Goal: Task Accomplishment & Management: Complete application form

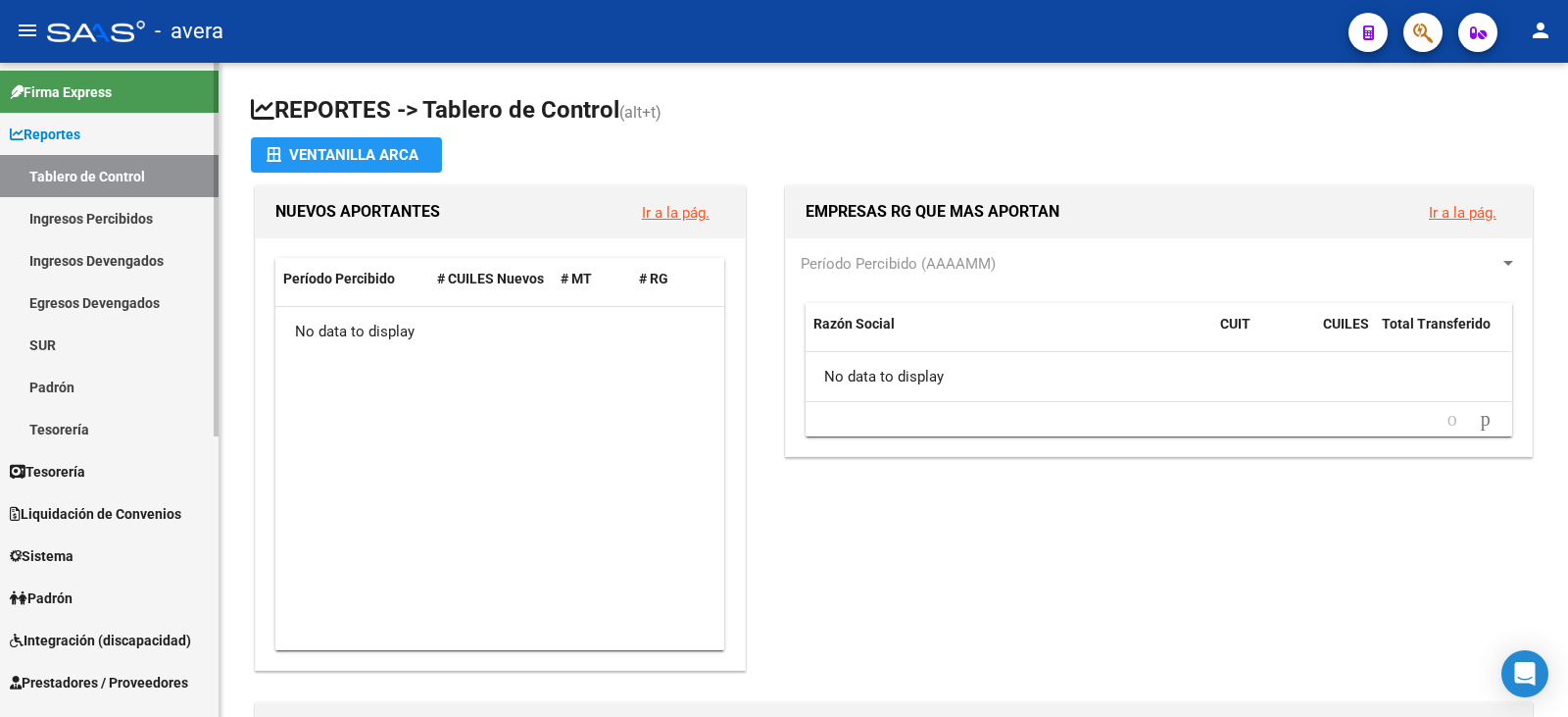
scroll to position [294, 0]
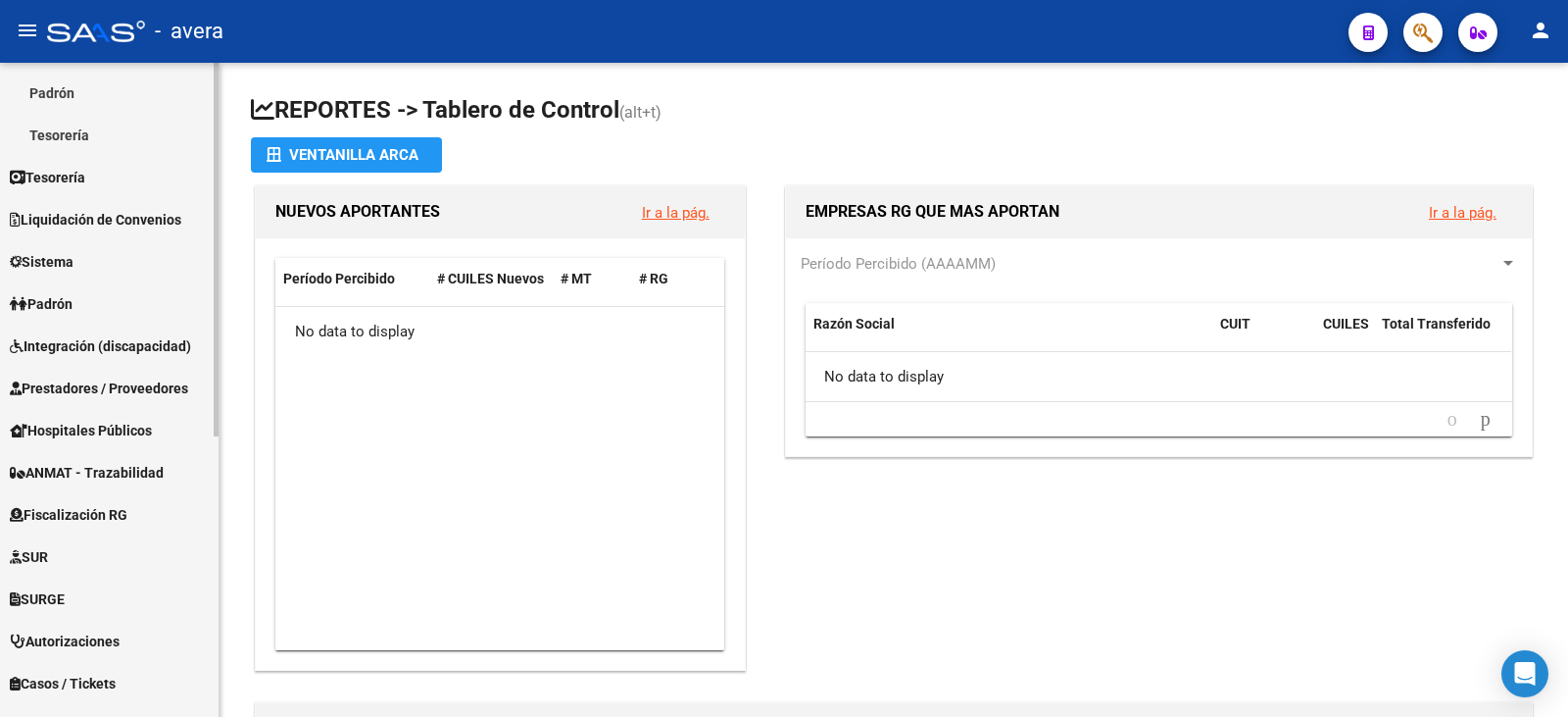
drag, startPoint x: 119, startPoint y: 258, endPoint x: 148, endPoint y: 293, distance: 45.5
click at [119, 258] on link "Sistema" at bounding box center [109, 261] width 219 height 42
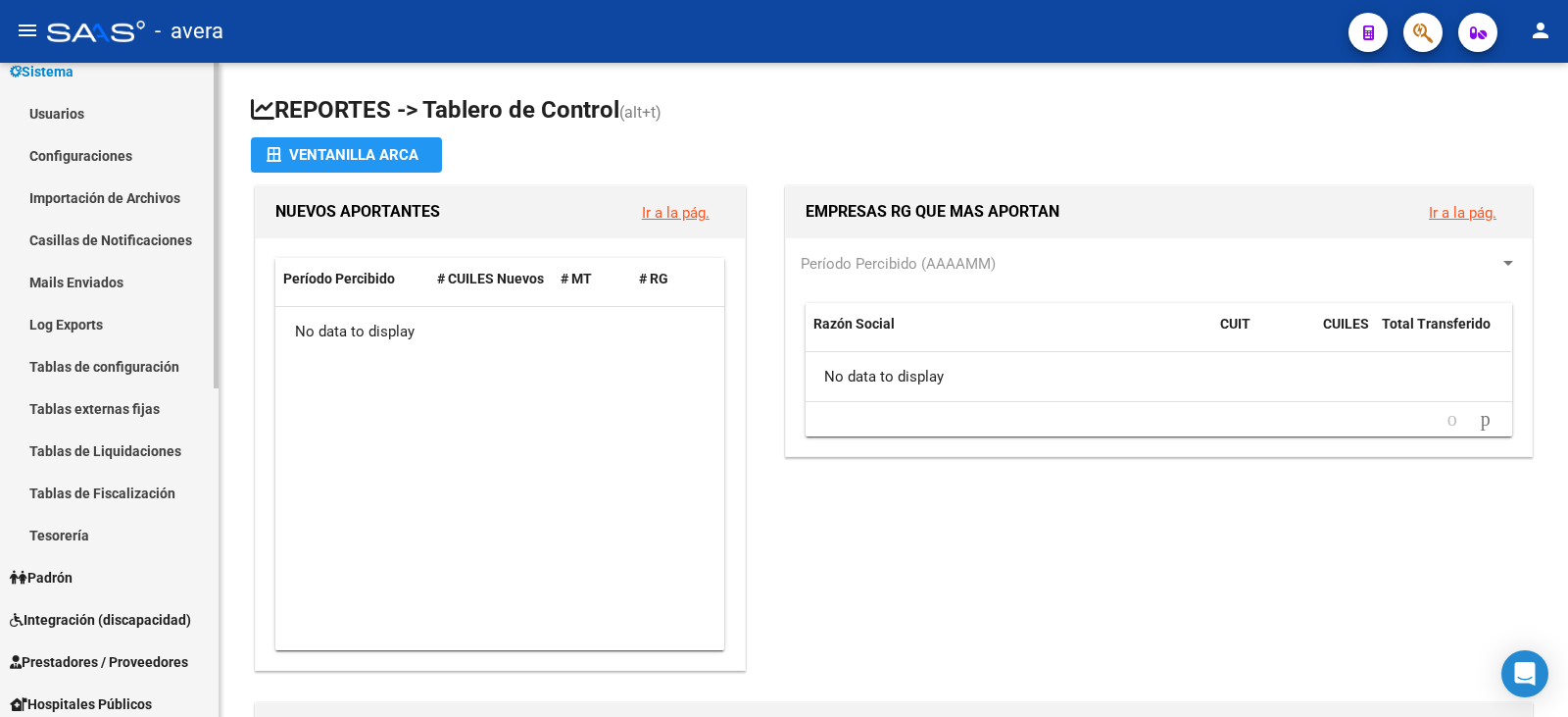
scroll to position [0, 0]
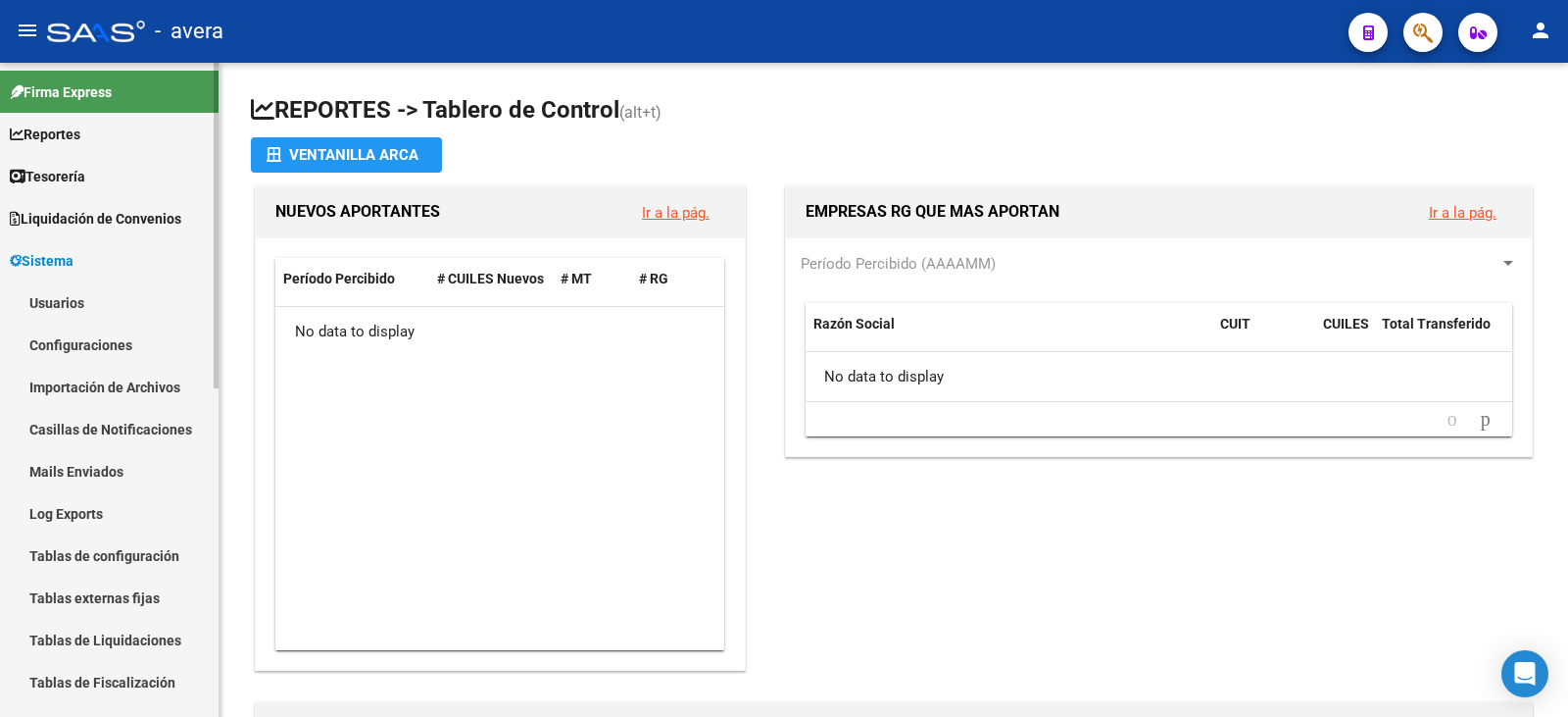
click at [91, 299] on link "Usuarios" at bounding box center [109, 302] width 219 height 42
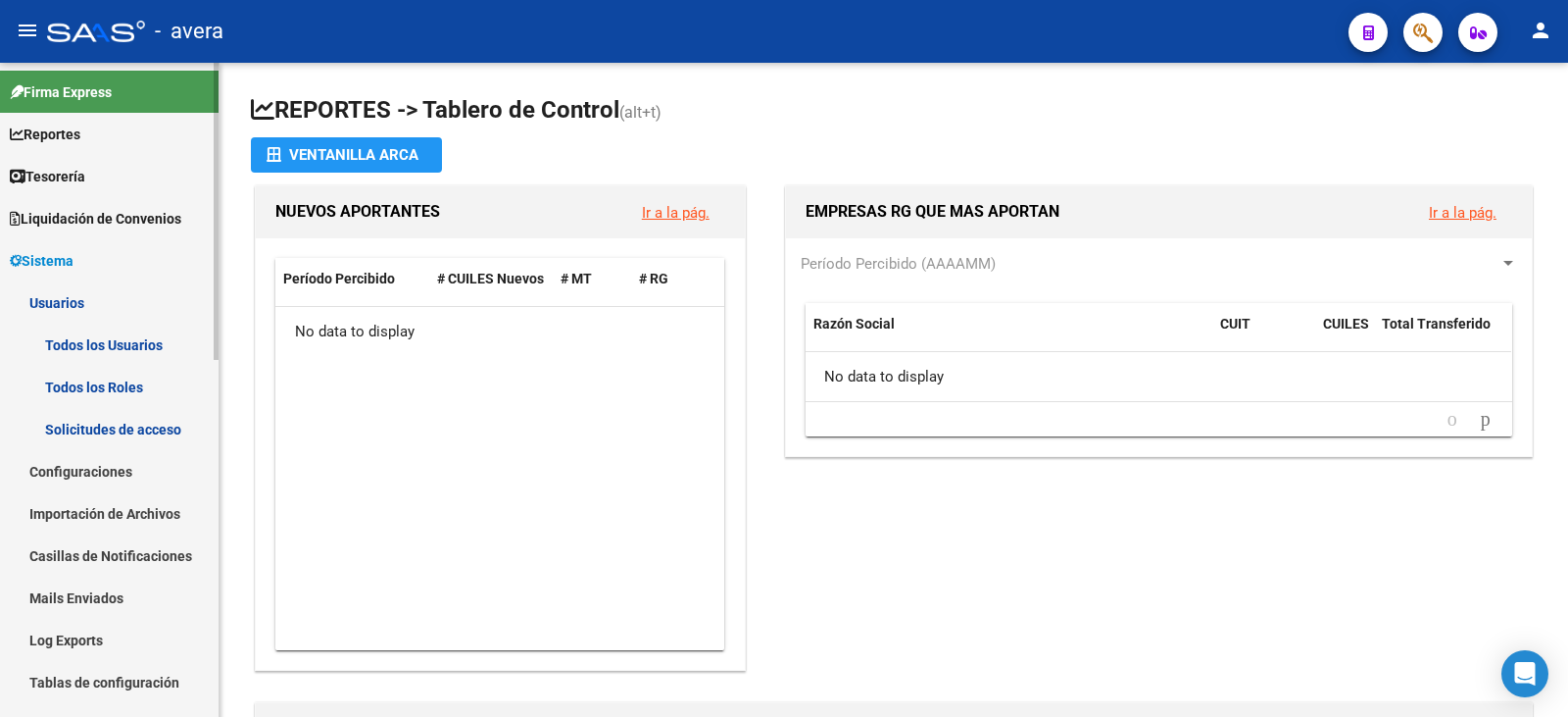
click at [62, 353] on link "Todos los Usuarios" at bounding box center [109, 344] width 219 height 42
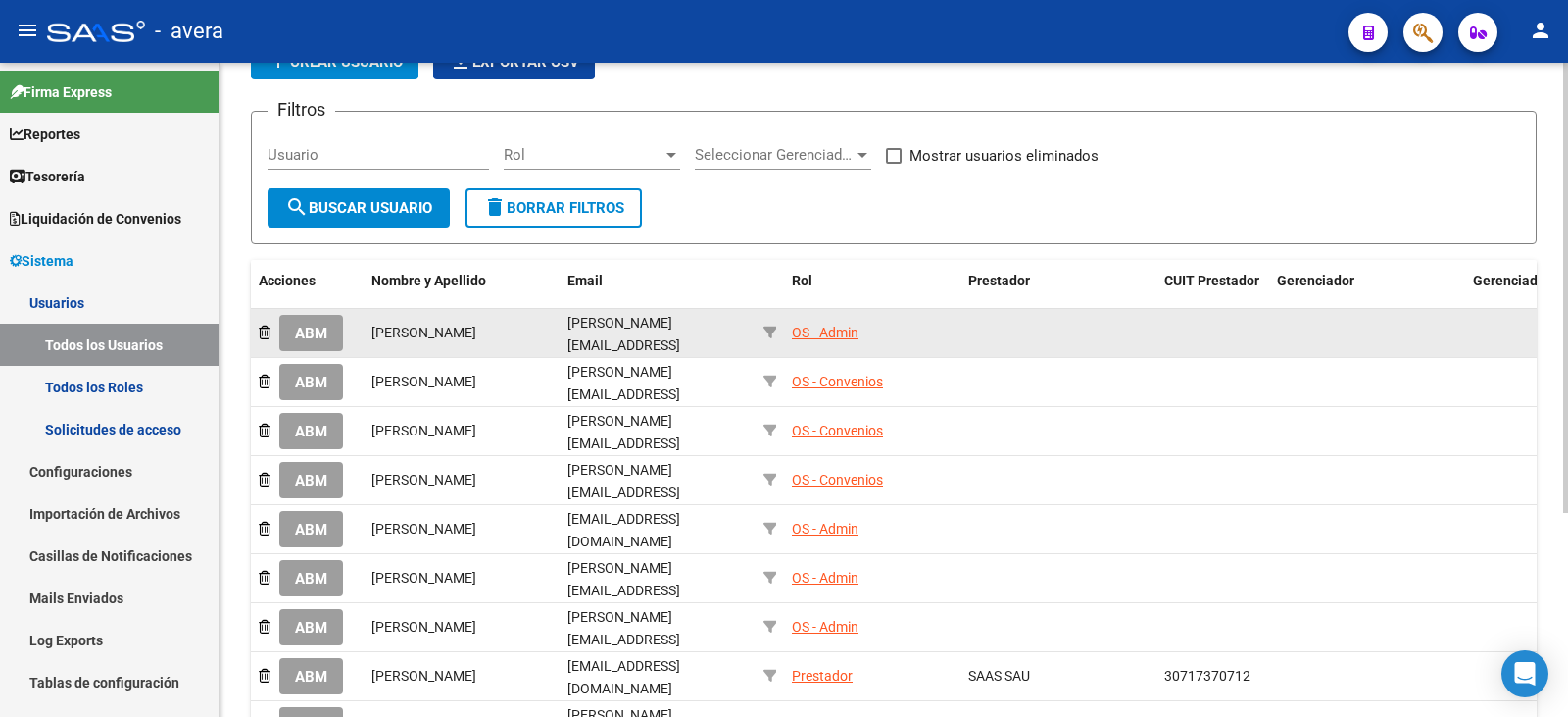
scroll to position [294, 0]
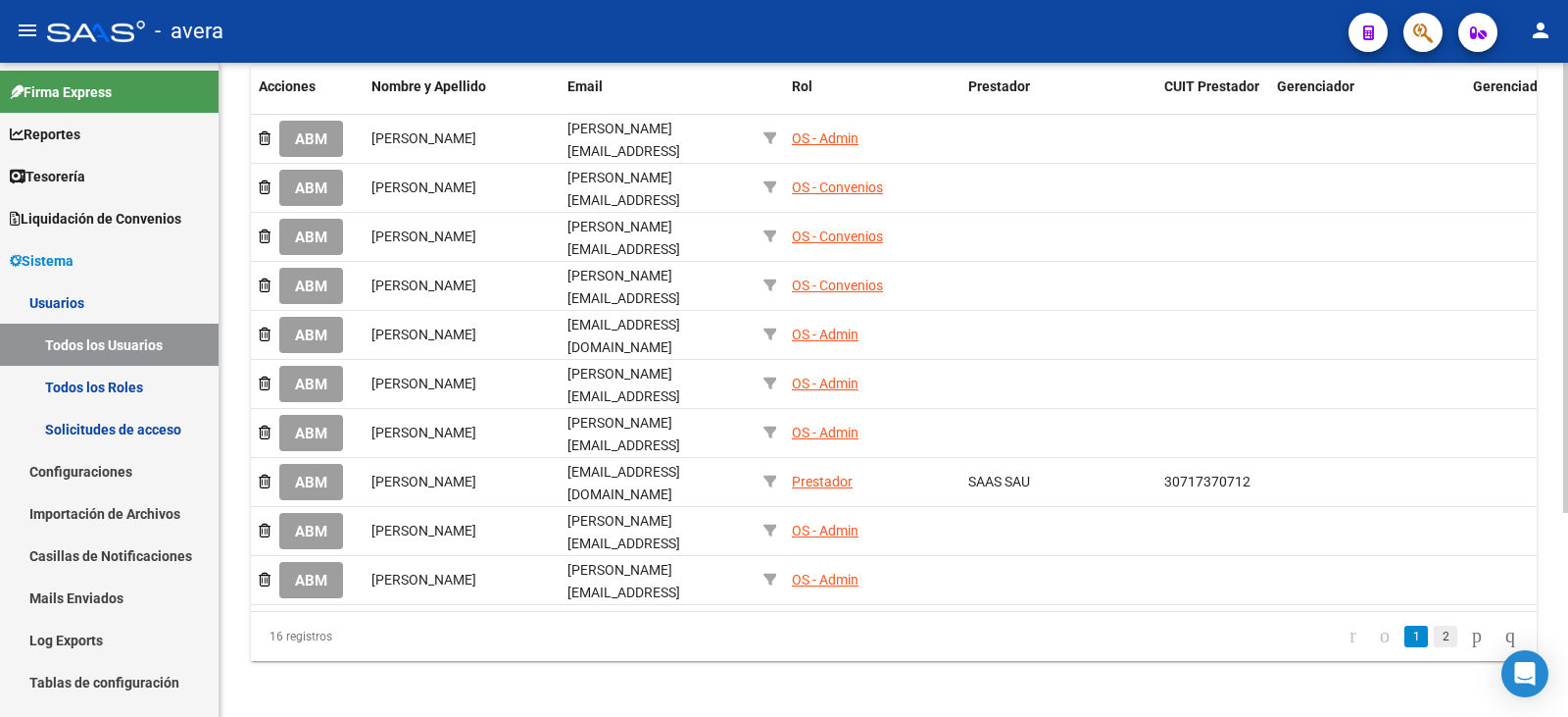
click at [1433, 629] on link "2" at bounding box center [1445, 636] width 24 height 22
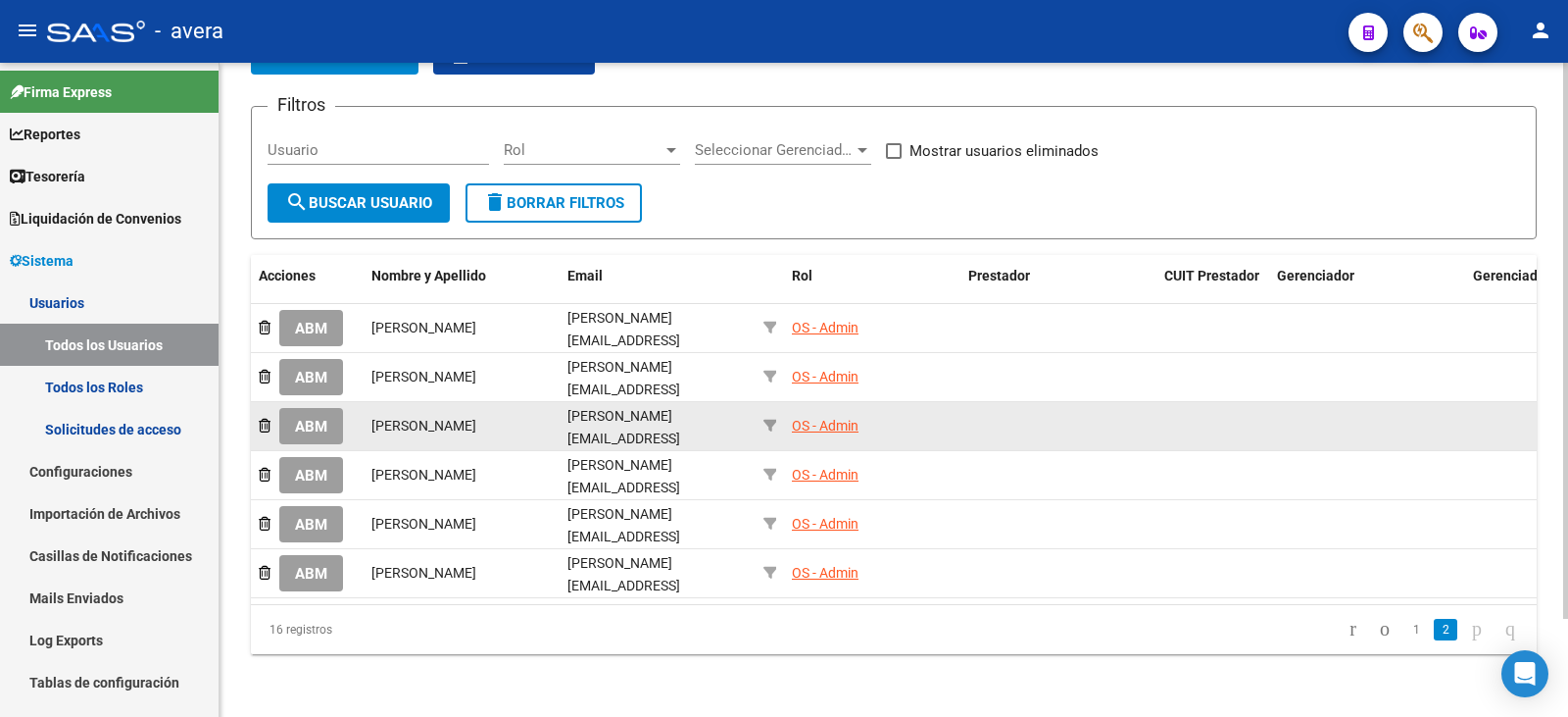
scroll to position [116, 0]
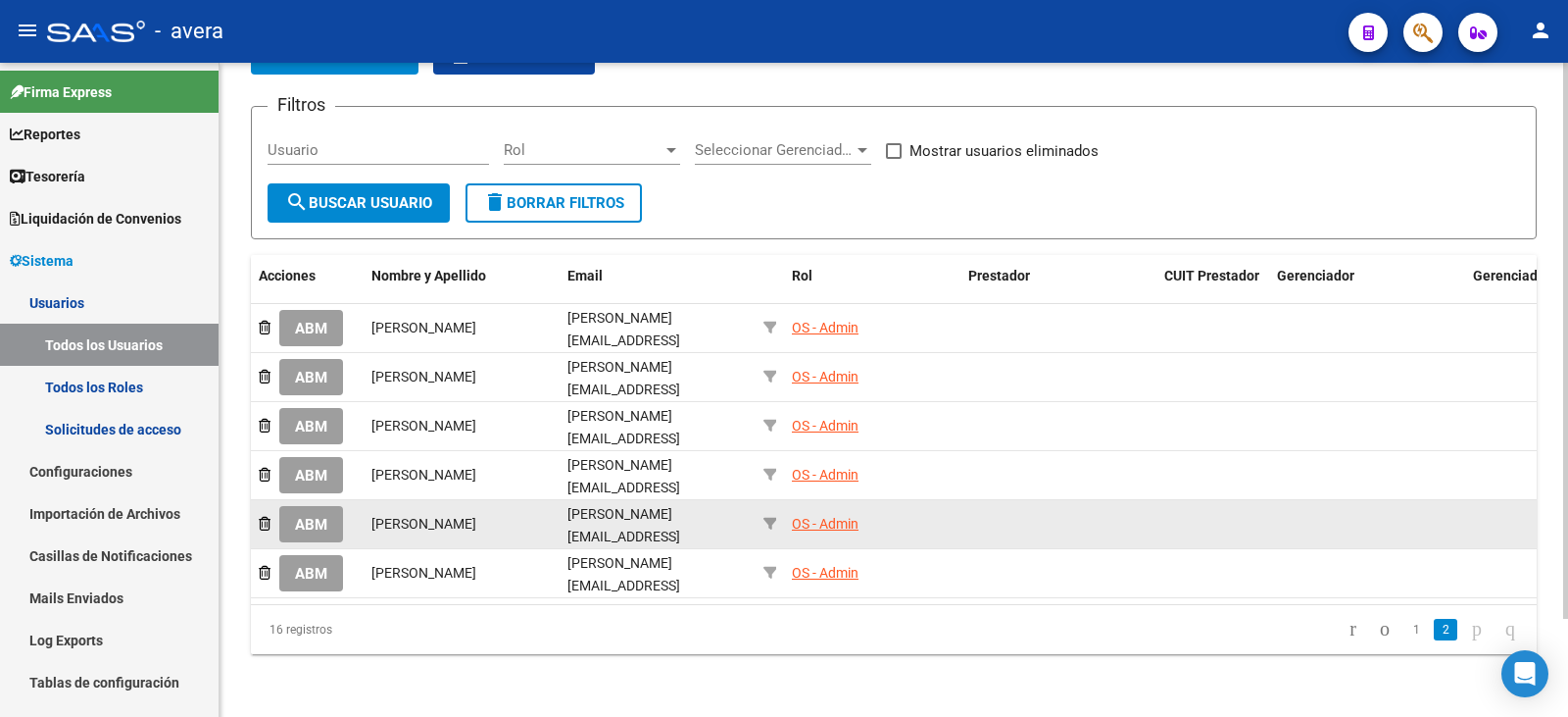
click at [300, 516] on span "ABM" at bounding box center [310, 524] width 32 height 18
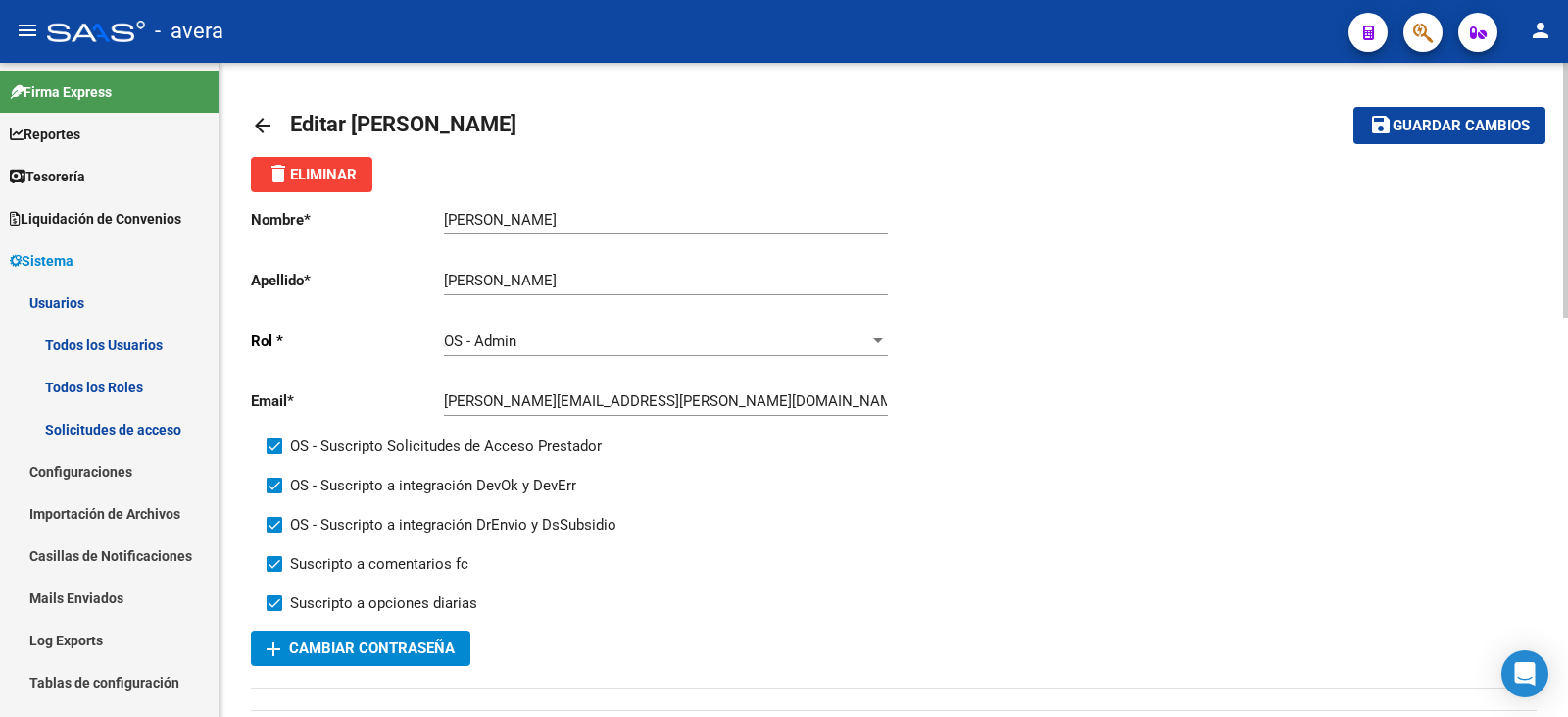
scroll to position [490, 0]
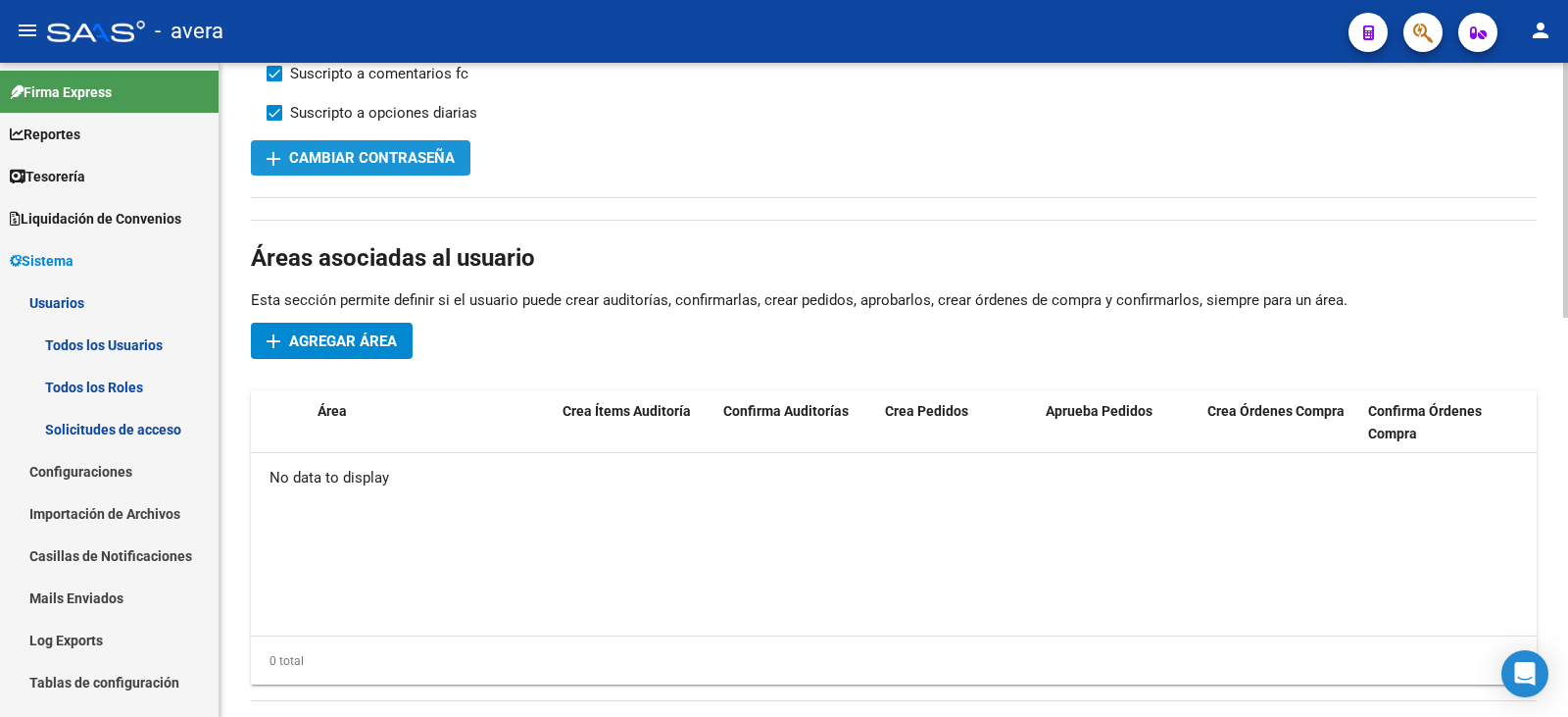
click at [366, 156] on span "add Cambiar Contraseña" at bounding box center [360, 158] width 189 height 18
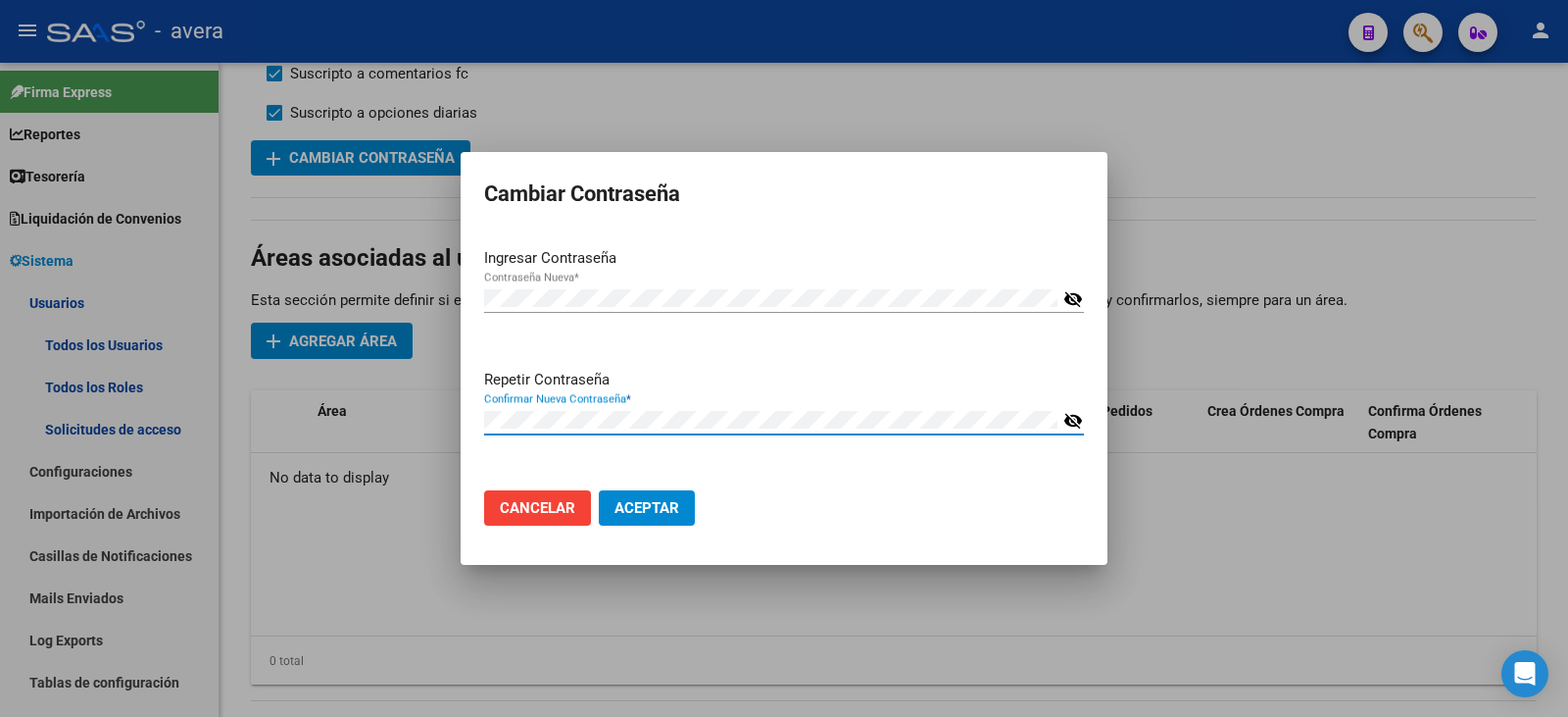
click at [673, 520] on button "Aceptar" at bounding box center [647, 508] width 96 height 35
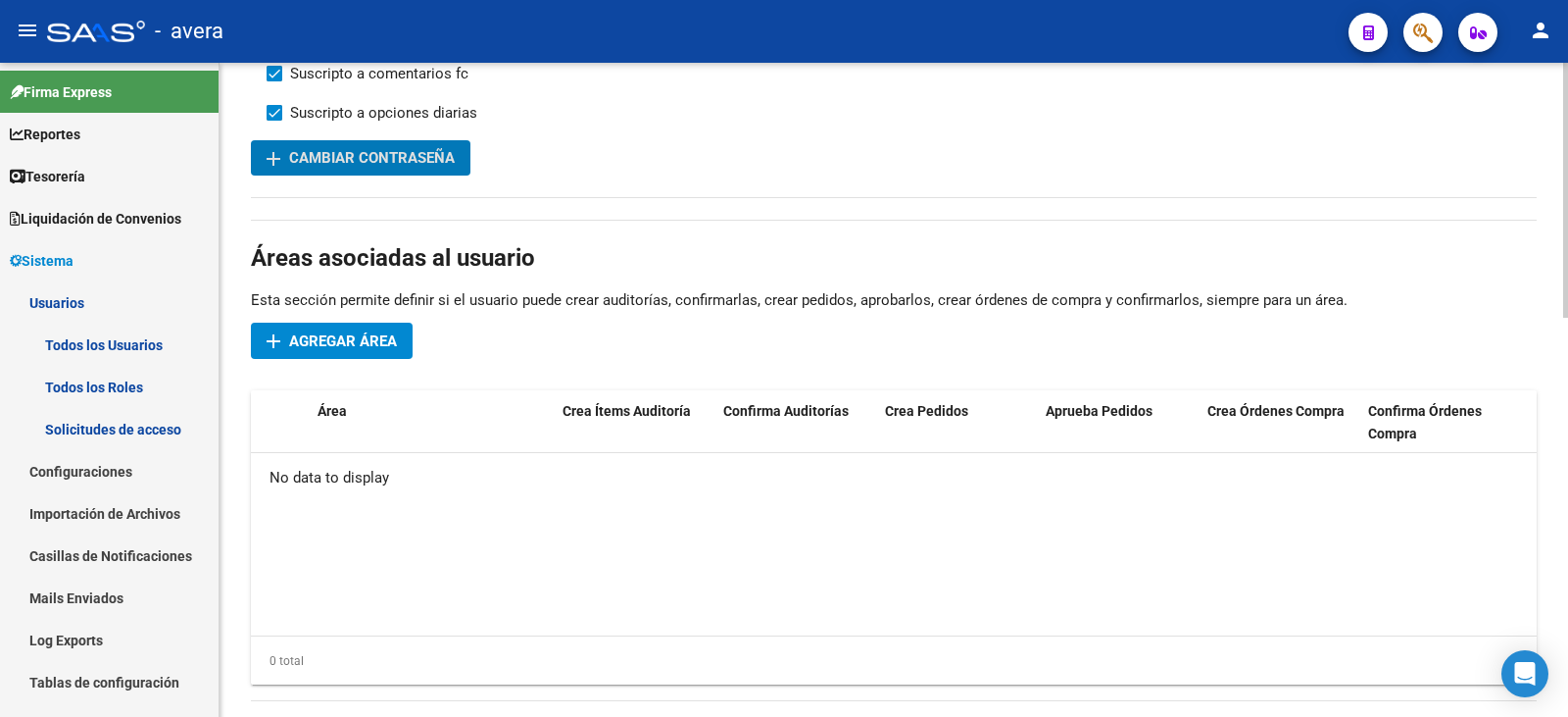
click at [844, 547] on datatable-body "No data to display" at bounding box center [892, 544] width 1285 height 183
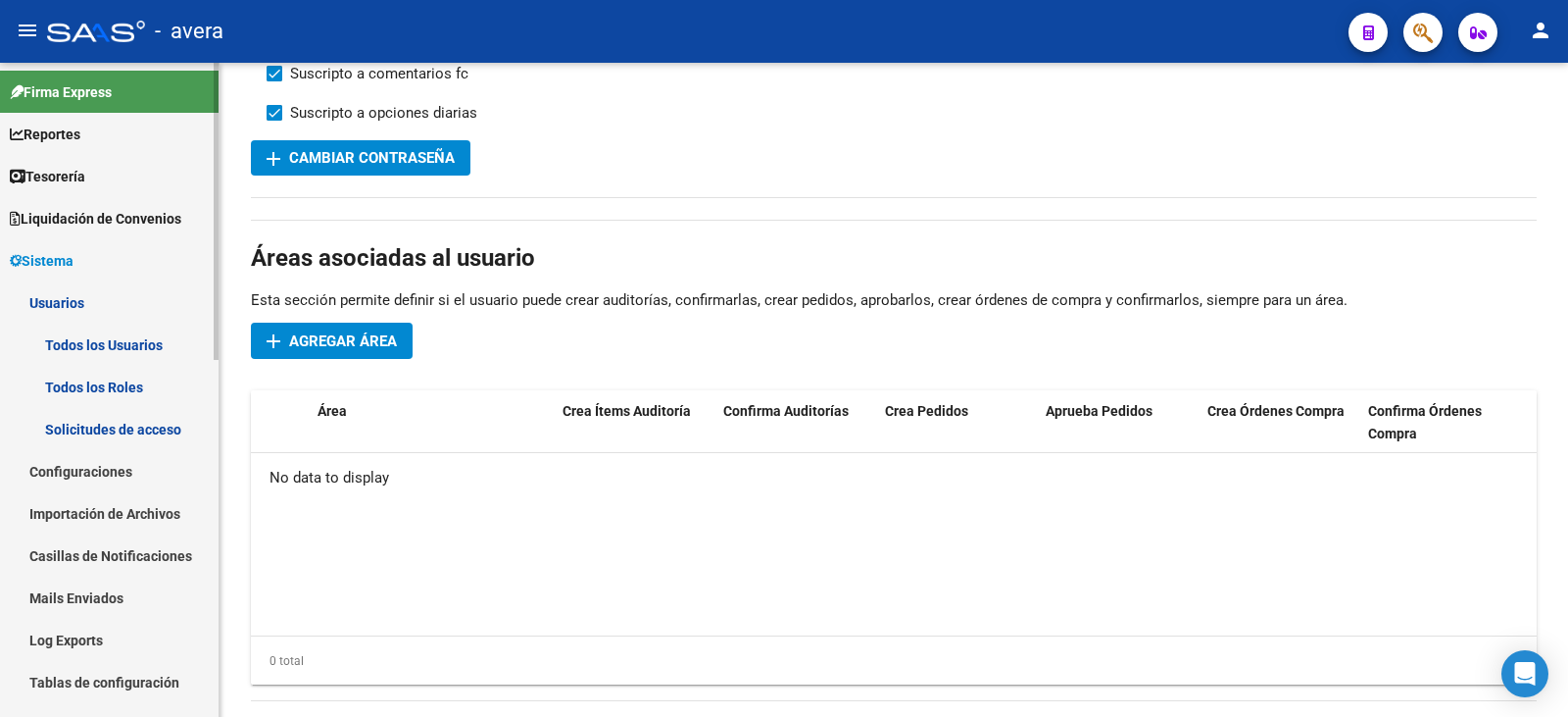
drag, startPoint x: 128, startPoint y: 345, endPoint x: 160, endPoint y: 346, distance: 32.0
click at [128, 345] on link "Todos los Usuarios" at bounding box center [109, 344] width 219 height 42
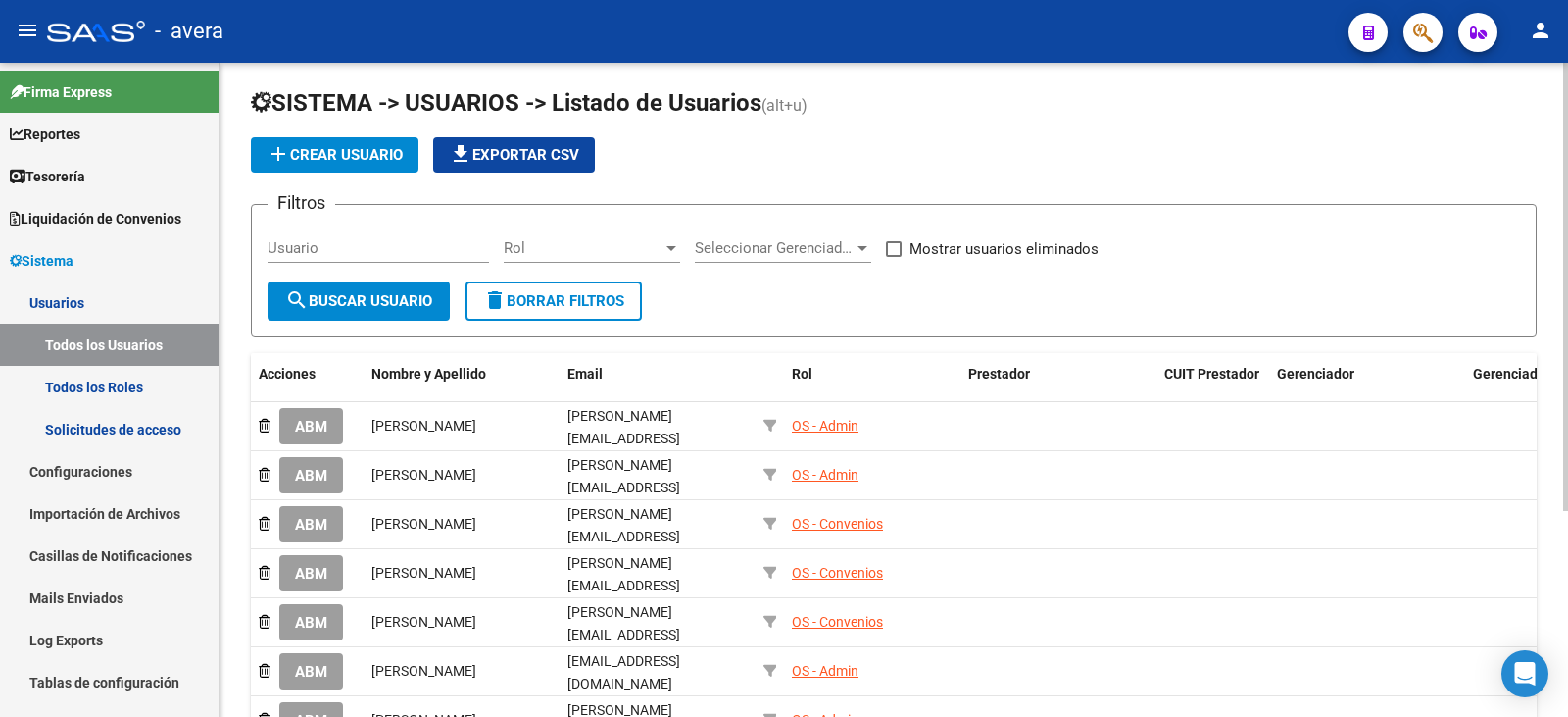
scroll to position [6, 0]
click at [366, 156] on span "add Crear Usuario" at bounding box center [334, 156] width 136 height 18
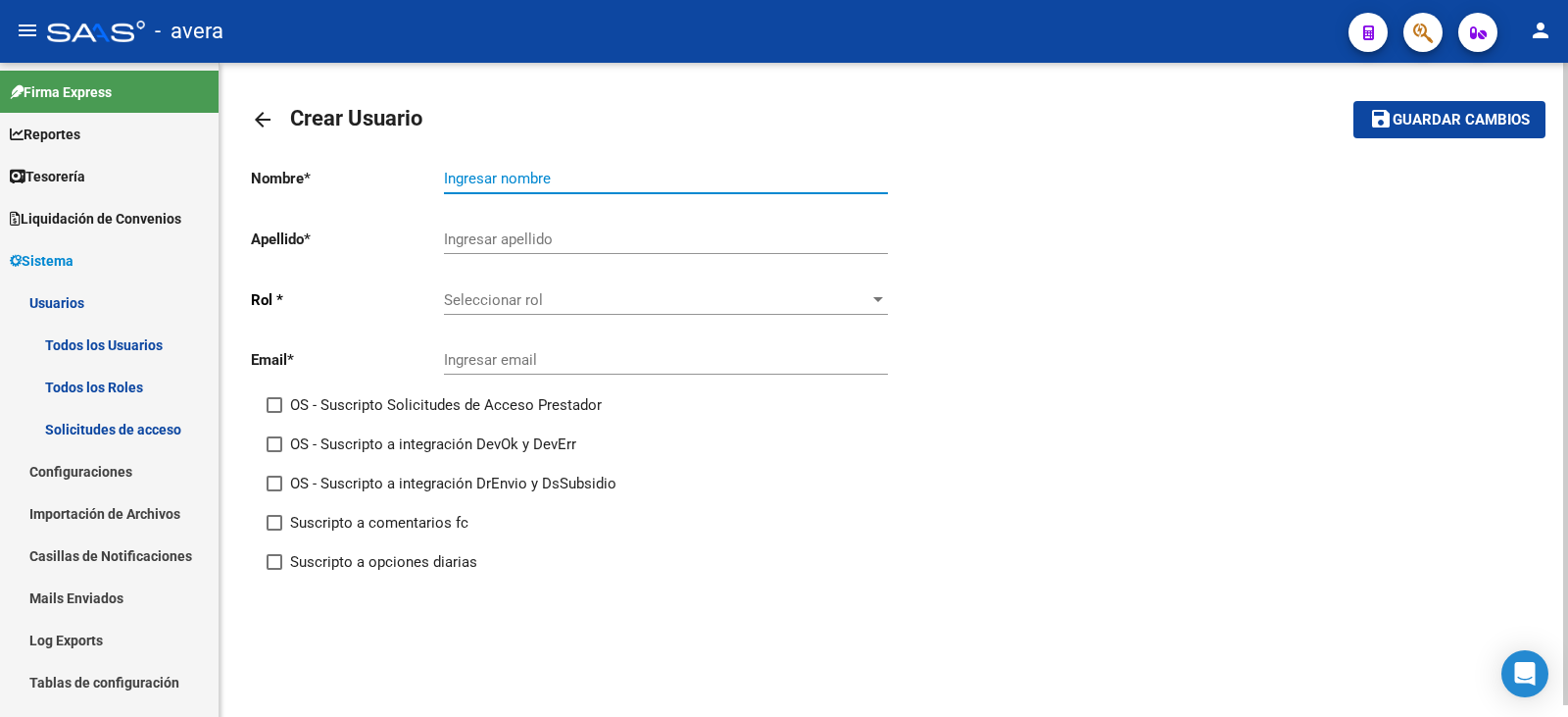
click at [498, 186] on input "Ingresar nombre" at bounding box center [666, 179] width 444 height 18
type input "[PERSON_NAME]"
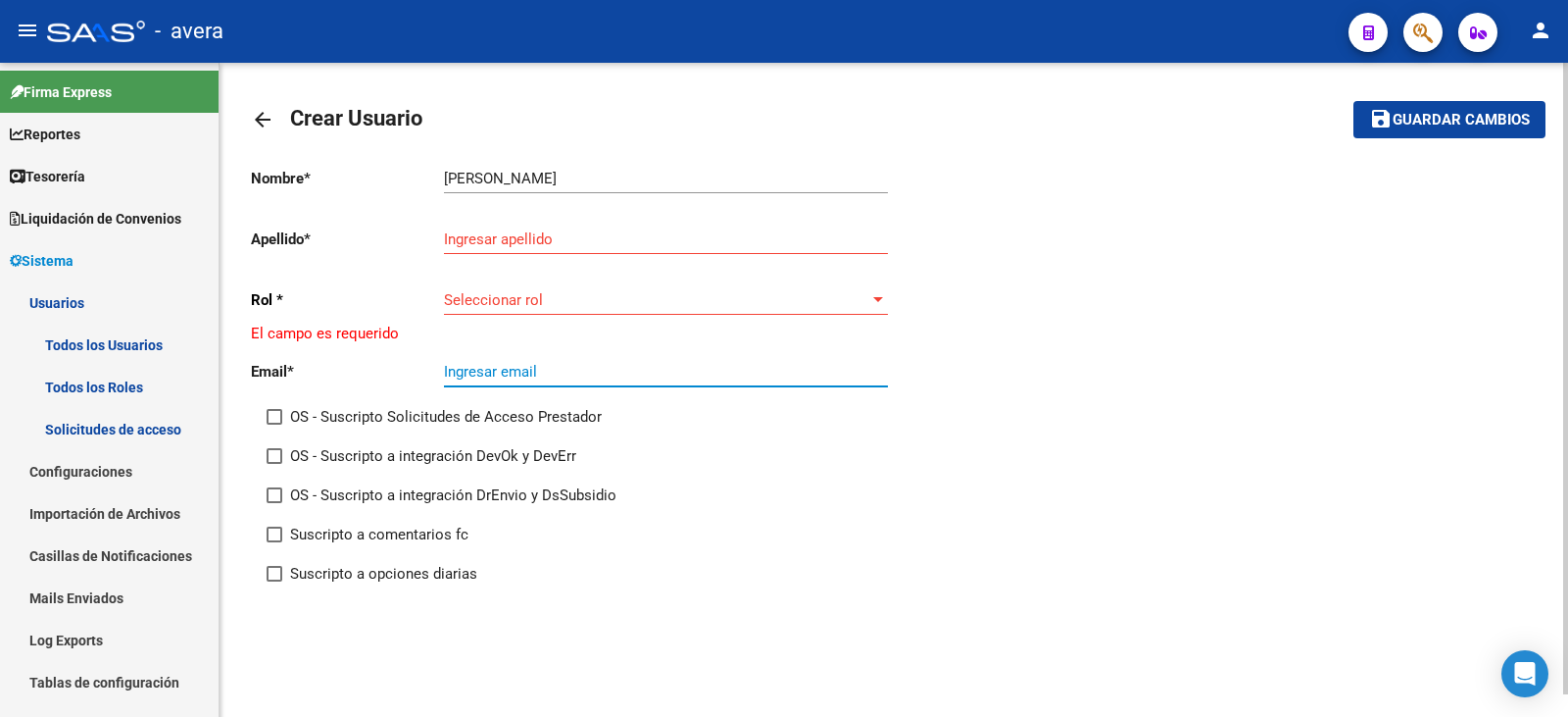
click at [499, 306] on span "Seleccionar rol" at bounding box center [657, 300] width 426 height 18
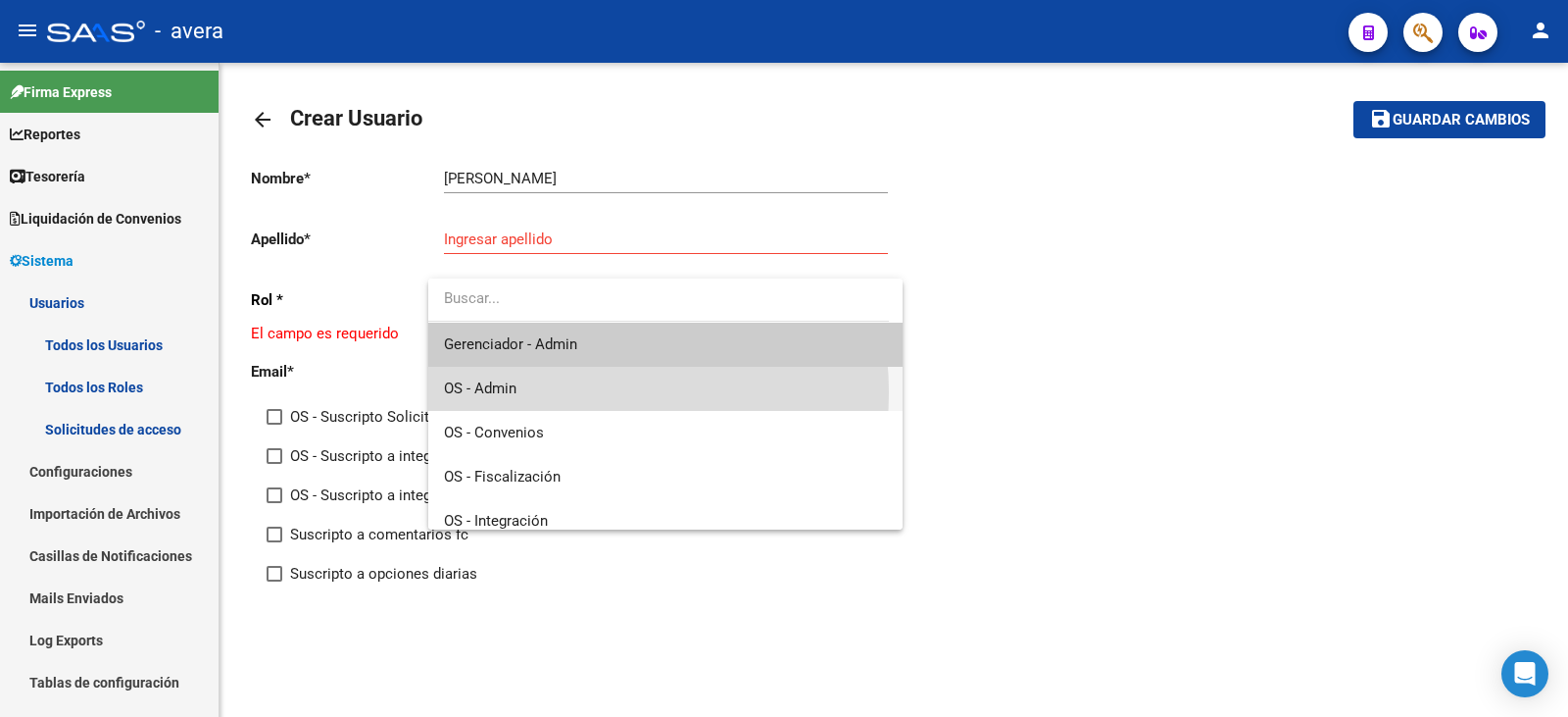
click at [554, 392] on span "OS - Admin" at bounding box center [666, 388] width 444 height 44
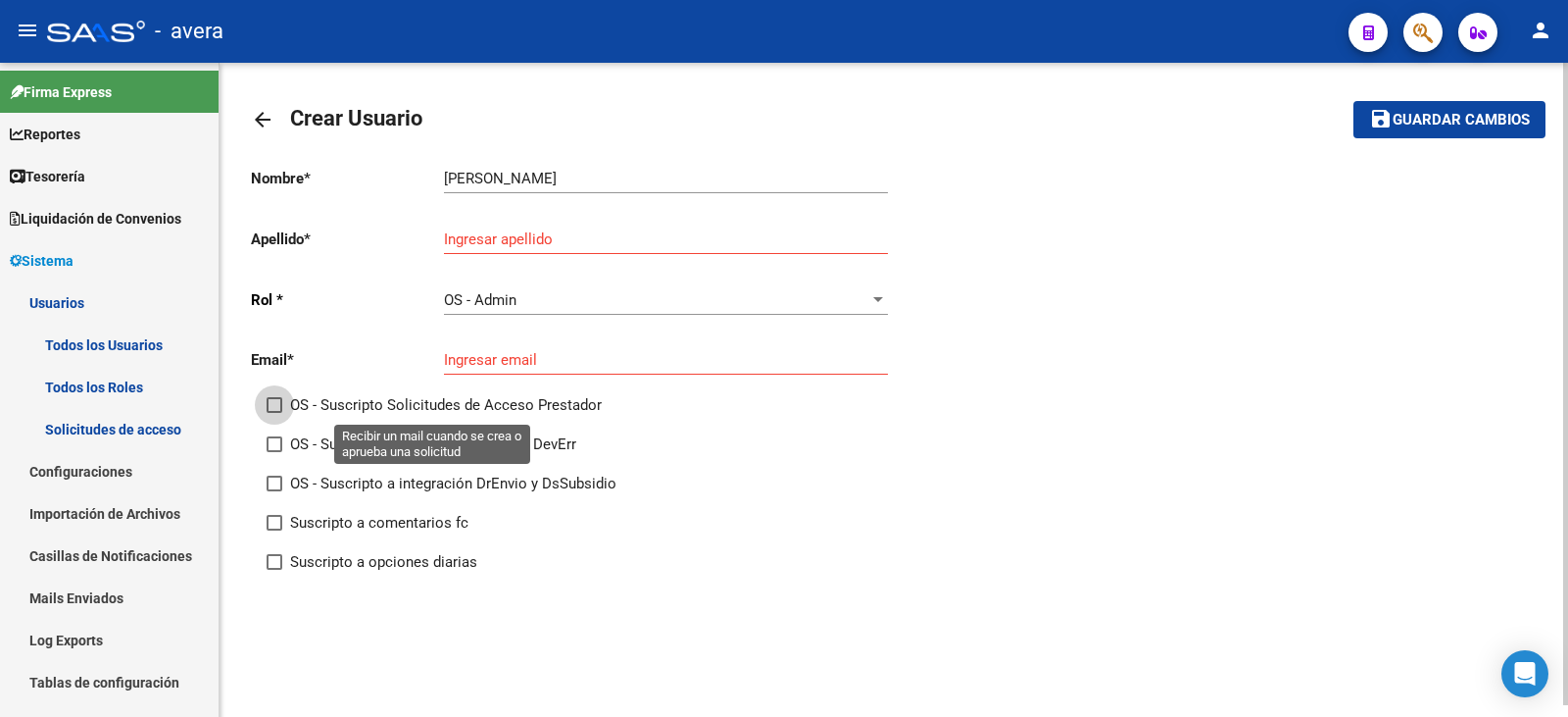
click at [462, 397] on span "OS - Suscripto Solicitudes de Acceso Prestador" at bounding box center [445, 405] width 311 height 24
click at [274, 413] on input "OS - Suscripto Solicitudes de Acceso Prestador" at bounding box center [273, 413] width 1 height 1
checkbox input "true"
click at [452, 443] on span "OS - Suscripto a integración DevOk y DevErr" at bounding box center [432, 444] width 286 height 24
click at [274, 452] on input "OS - Suscripto a integración DevOk y DevErr" at bounding box center [273, 452] width 1 height 1
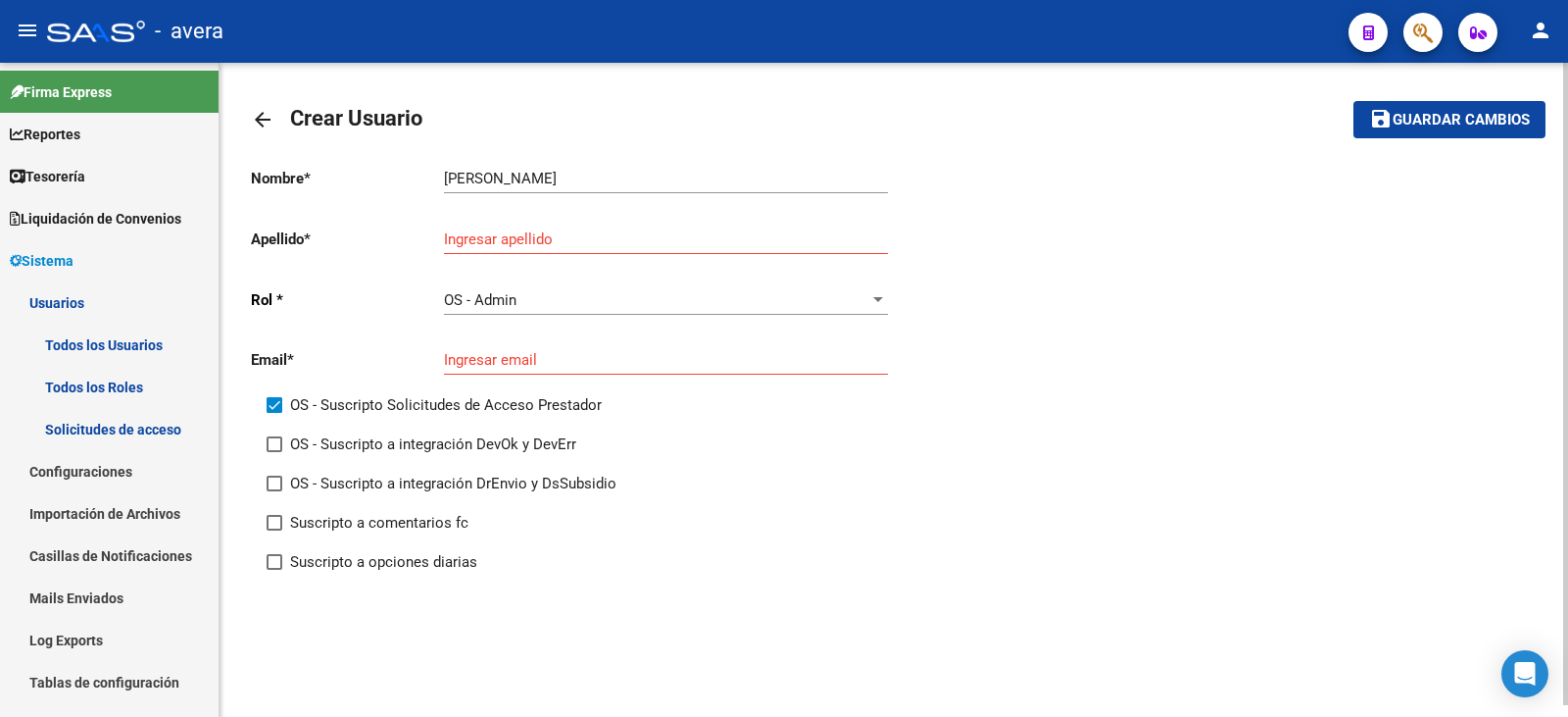
checkbox input "true"
click at [418, 486] on span "OS - Suscripto a integración DrEnvio y DsSubsidio" at bounding box center [453, 483] width 326 height 24
click at [274, 491] on input "OS - Suscripto a integración DrEnvio y DsSubsidio" at bounding box center [273, 491] width 1 height 1
checkbox input "true"
click at [384, 531] on span "Suscripto a comentarios fc" at bounding box center [379, 523] width 179 height 24
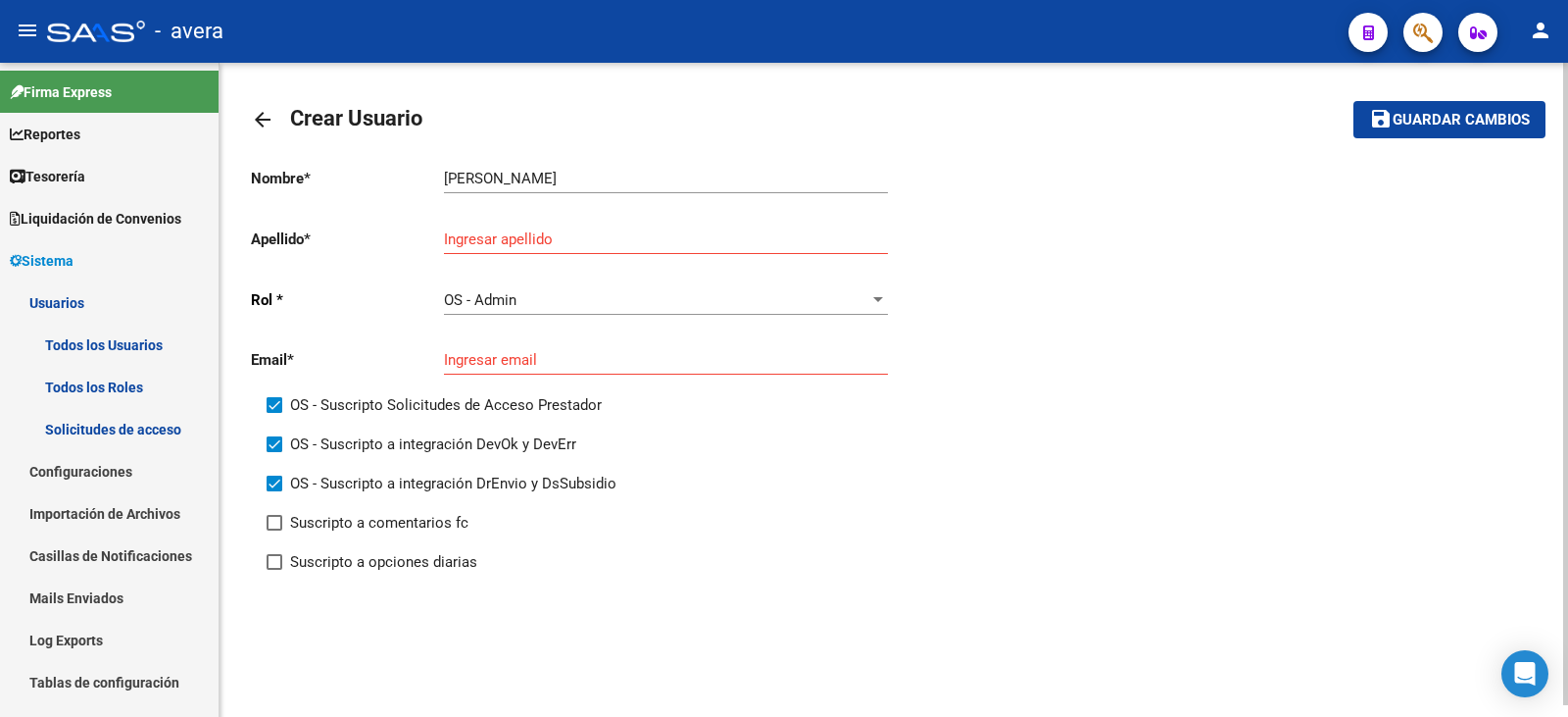
click at [274, 531] on input "Suscripto a comentarios fc" at bounding box center [273, 530] width 1 height 1
checkbox input "true"
click at [373, 565] on span "Suscripto a opciones diarias" at bounding box center [383, 562] width 188 height 24
click at [274, 570] on input "Suscripto a opciones diarias" at bounding box center [273, 570] width 1 height 1
checkbox input "true"
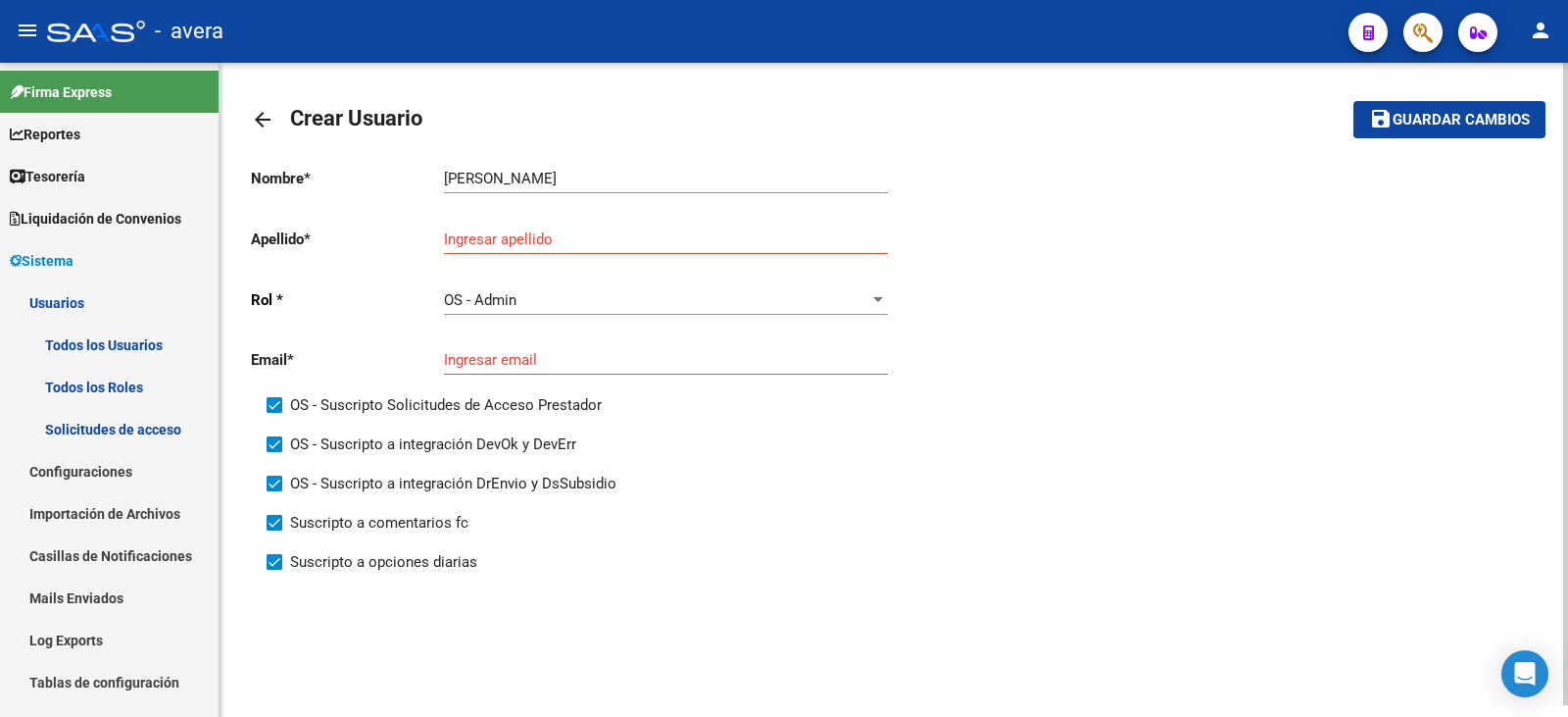
scroll to position [12, 0]
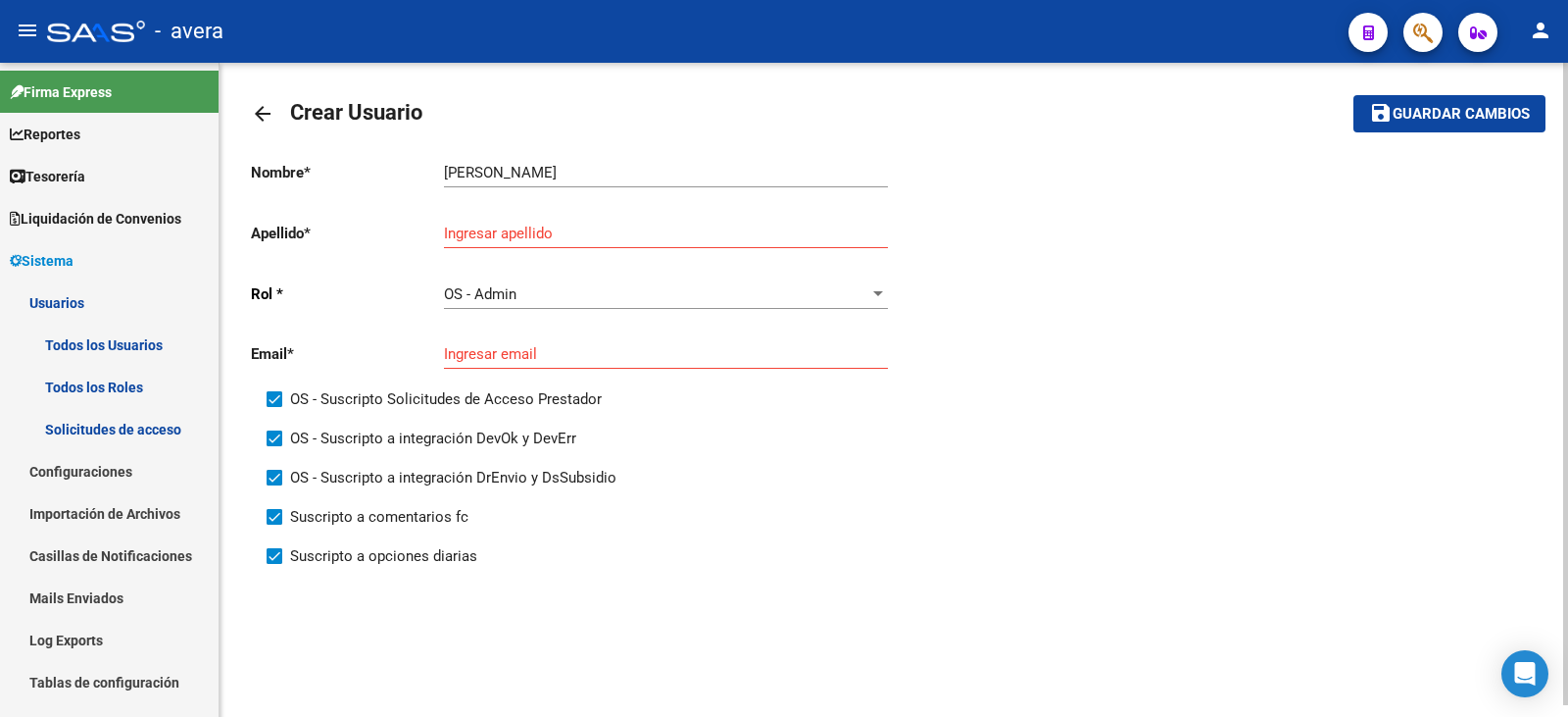
click at [580, 523] on div "Suscripto a comentarios fc" at bounding box center [587, 524] width 643 height 39
click at [535, 239] on input "Ingresar apellido" at bounding box center [666, 234] width 444 height 18
click at [1111, 486] on div "Nombre * [PERSON_NAME] nombre Apellido * Ingresar apellido Rol * OS - Admin Sel…" at bounding box center [892, 364] width 1285 height 438
click at [841, 290] on div "OS - Admin" at bounding box center [657, 294] width 426 height 18
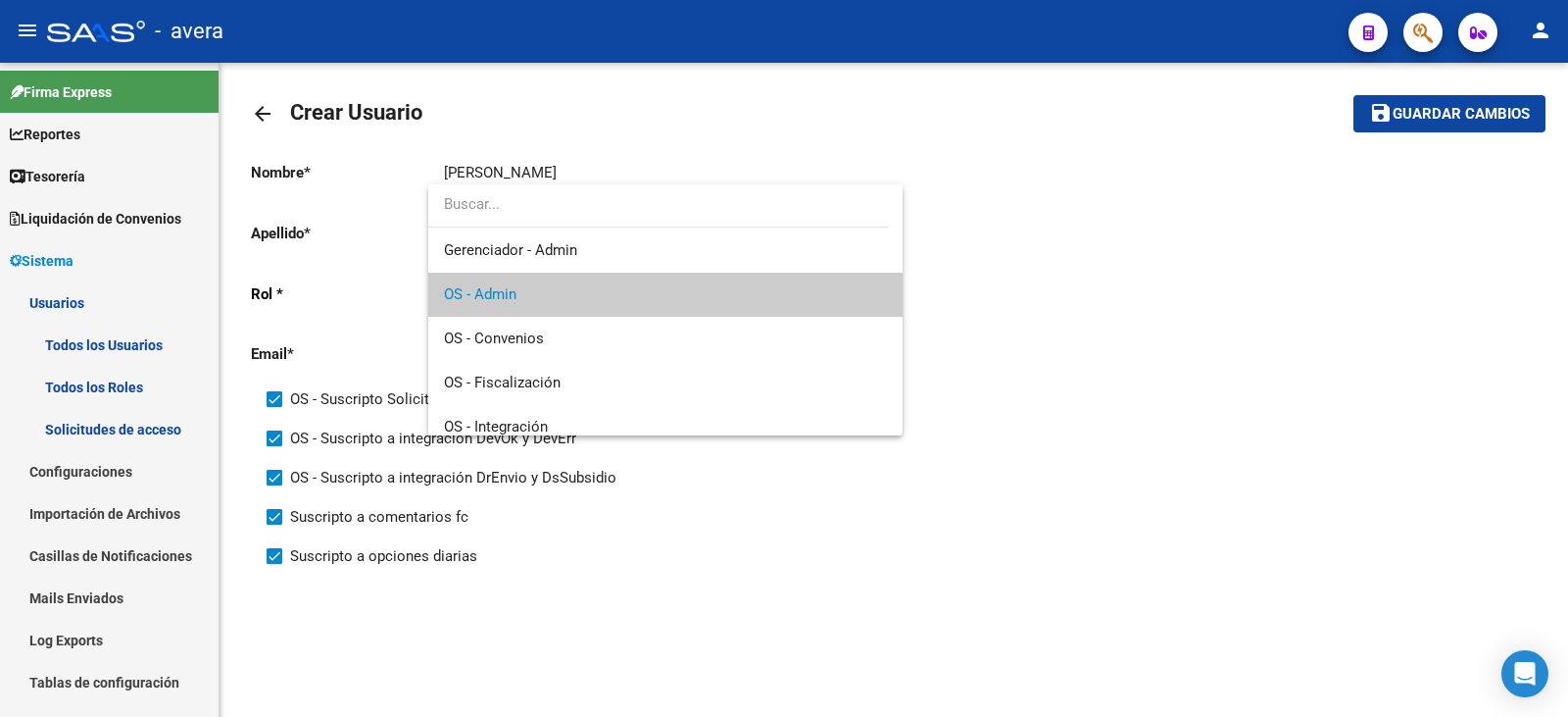
click at [844, 287] on span "OS - Admin" at bounding box center [666, 294] width 444 height 44
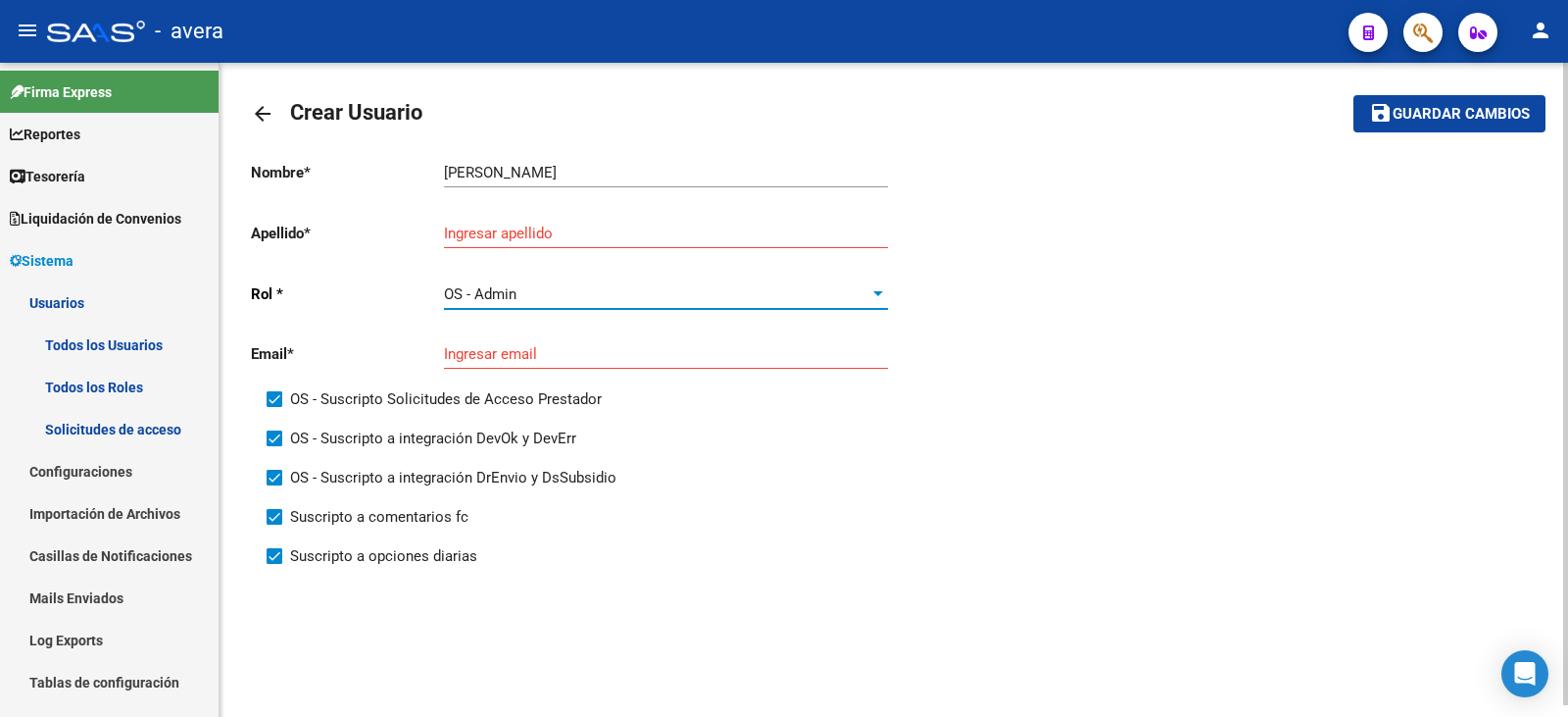
click at [1318, 243] on div "Nombre * [PERSON_NAME] nombre Apellido * Ingresar apellido Rol * OS - Admin Sel…" at bounding box center [892, 364] width 1285 height 438
click at [832, 239] on input "Ingresar apellido" at bounding box center [666, 234] width 444 height 18
click at [1017, 274] on div "Nombre * [PERSON_NAME] nombre Apellido * Ingresar apellido Rol * OS - Admin Sel…" at bounding box center [892, 364] width 1285 height 438
click at [870, 238] on input "Ingresar apellido" at bounding box center [666, 234] width 444 height 18
click at [1051, 292] on div "Nombre * [PERSON_NAME] nombre Apellido * Ingresar apellido Rol * OS - Admin Sel…" at bounding box center [892, 364] width 1285 height 438
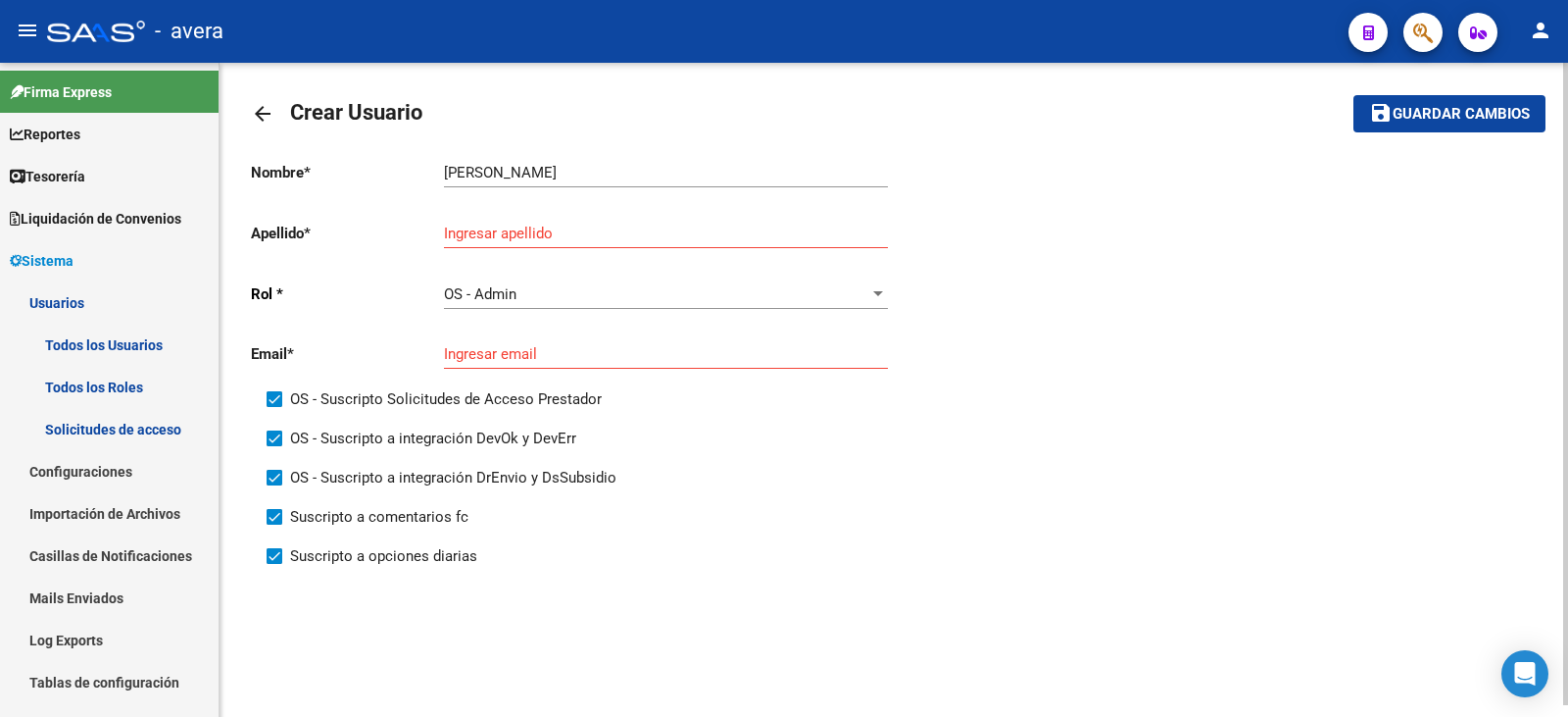
click at [691, 215] on div "Ingresar apellido" at bounding box center [666, 227] width 444 height 42
click at [717, 233] on input "Ingresar apellido" at bounding box center [666, 234] width 444 height 18
click at [1126, 202] on div "Nombre * [PERSON_NAME] nombre Apellido * Ingresar apellido Rol * OS - Admin Sel…" at bounding box center [892, 364] width 1285 height 438
click at [615, 228] on input "Ingresar apellido" at bounding box center [666, 234] width 444 height 18
click at [1020, 285] on div "Nombre * [PERSON_NAME] nombre Apellido * Ingresar apellido Rol * OS - Admin Sel…" at bounding box center [892, 364] width 1285 height 438
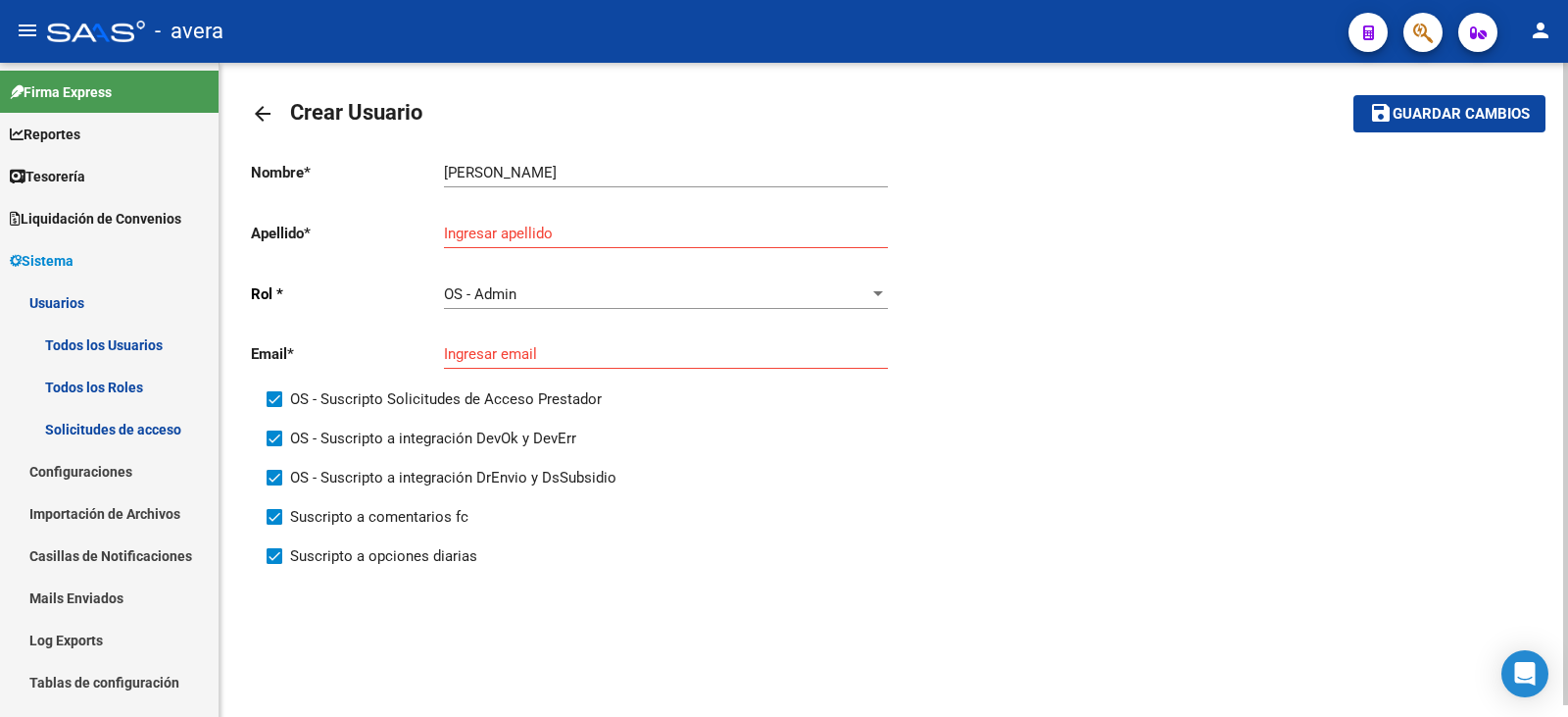
click at [700, 235] on input "Ingresar apellido" at bounding box center [666, 234] width 444 height 18
click at [1353, 95] on button "save Guardar cambios" at bounding box center [1449, 113] width 192 height 36
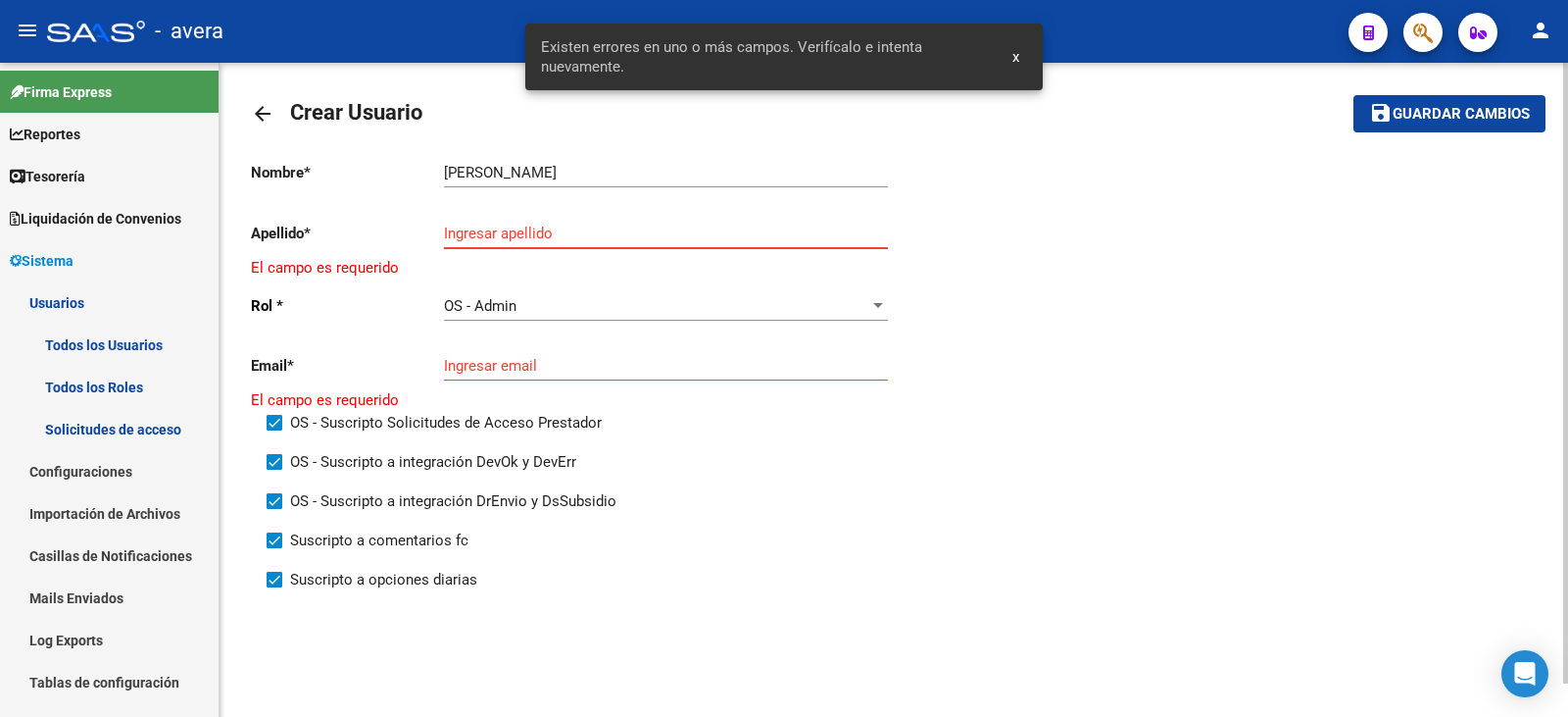
click at [925, 270] on div "Nombre * [PERSON_NAME] Ingresar nombre Apellido * Ingresar apellido El campo es…" at bounding box center [892, 376] width 1285 height 462
click at [762, 234] on input "Ingresar apellido" at bounding box center [666, 234] width 444 height 18
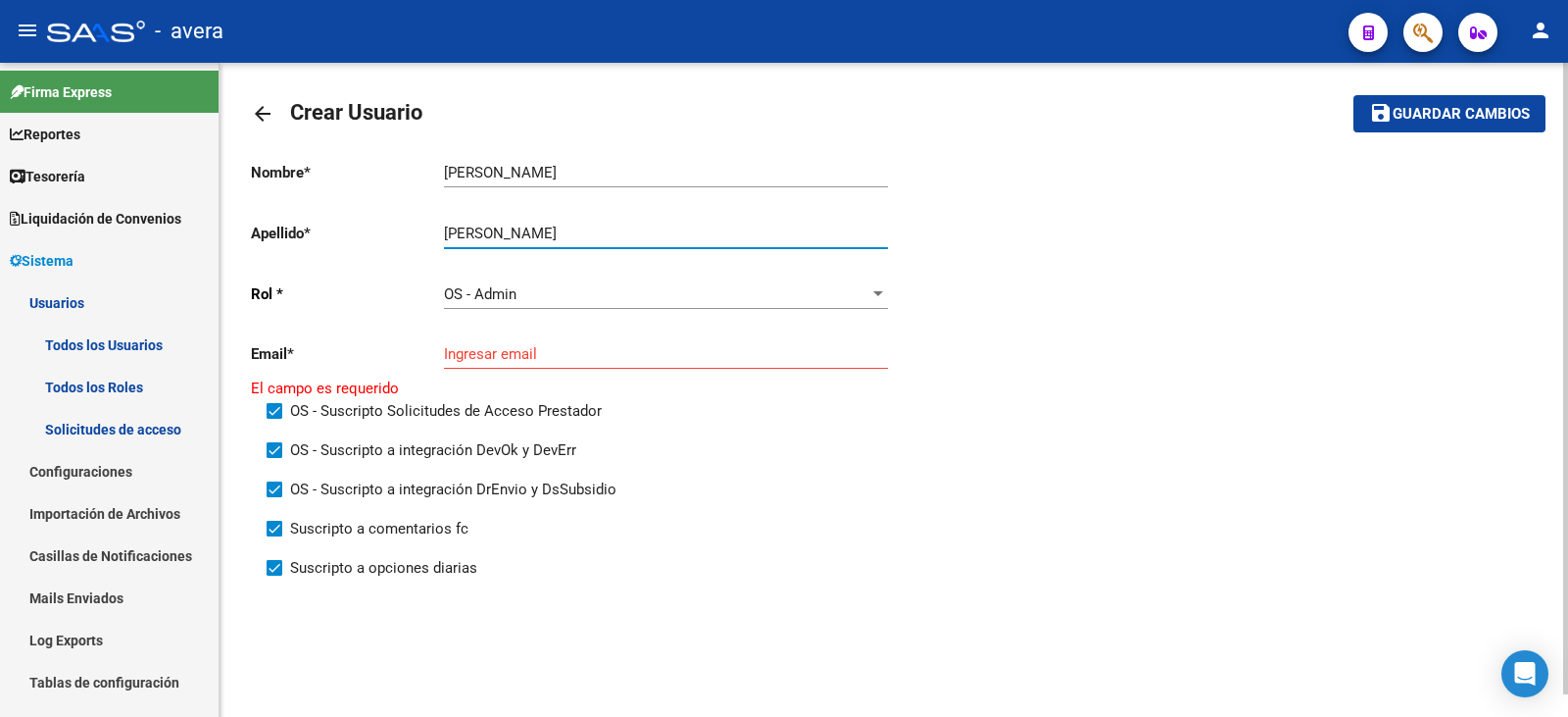
type input "[PERSON_NAME]"
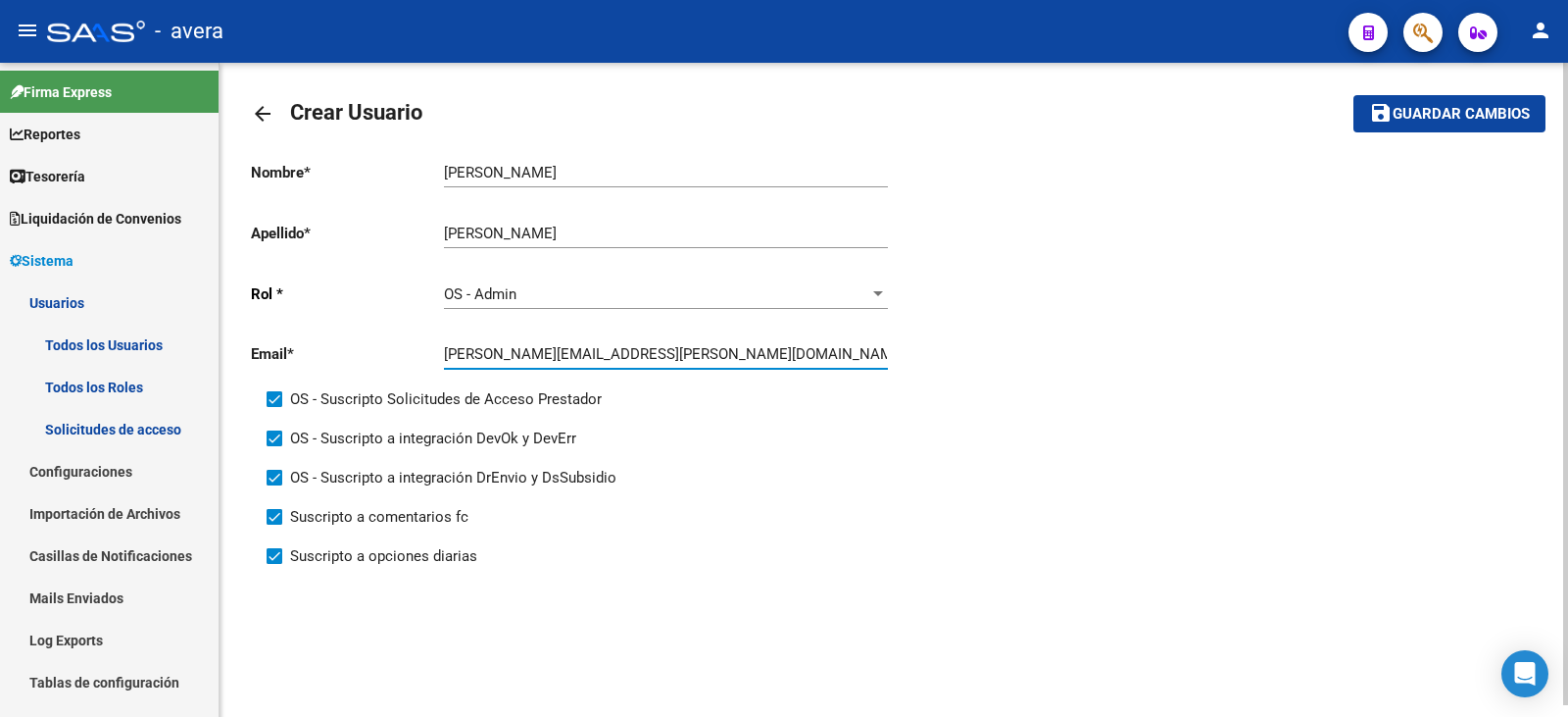
type input "[PERSON_NAME][EMAIL_ADDRESS][PERSON_NAME][DOMAIN_NAME]"
click at [448, 235] on input "[PERSON_NAME]" at bounding box center [666, 234] width 444 height 18
type input "[PERSON_NAME]"
click at [1242, 349] on div "Nombre * [PERSON_NAME] Ingresar nombre Apellido * [PERSON_NAME] Ingresar apelli…" at bounding box center [892, 364] width 1285 height 438
drag, startPoint x: 1419, startPoint y: 110, endPoint x: 1264, endPoint y: 126, distance: 155.8
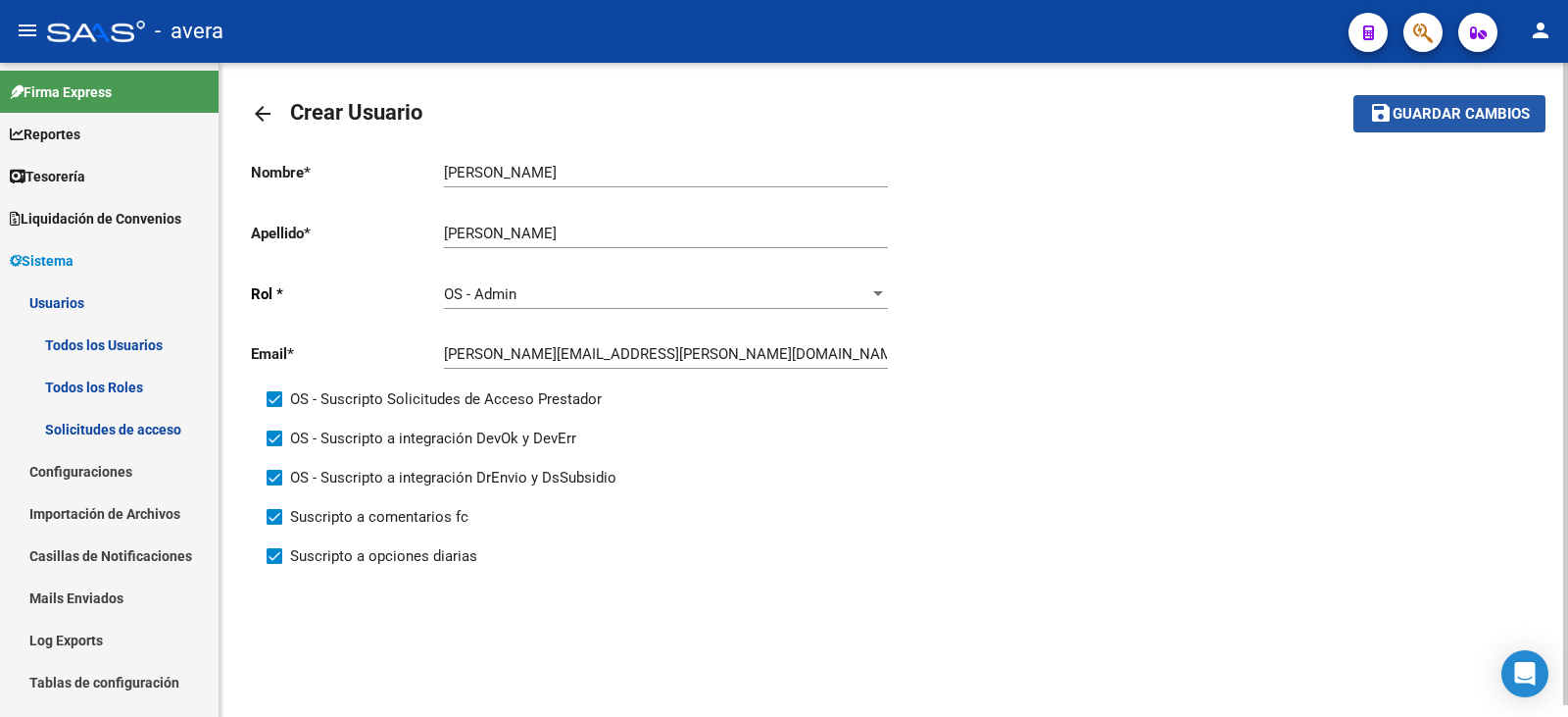
click at [1419, 108] on span "Guardar cambios" at bounding box center [1461, 115] width 137 height 18
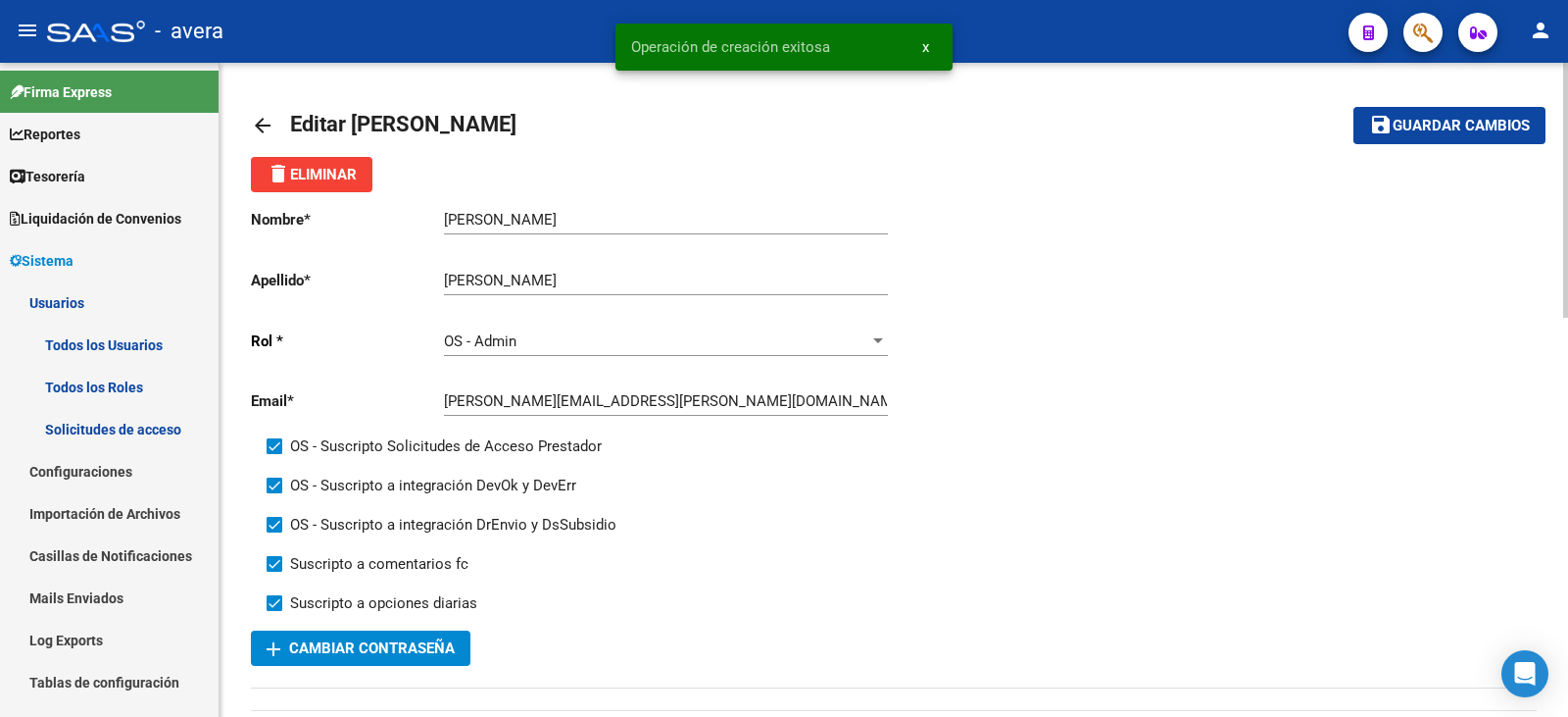
click at [392, 650] on span "add Cambiar Contraseña" at bounding box center [360, 648] width 189 height 18
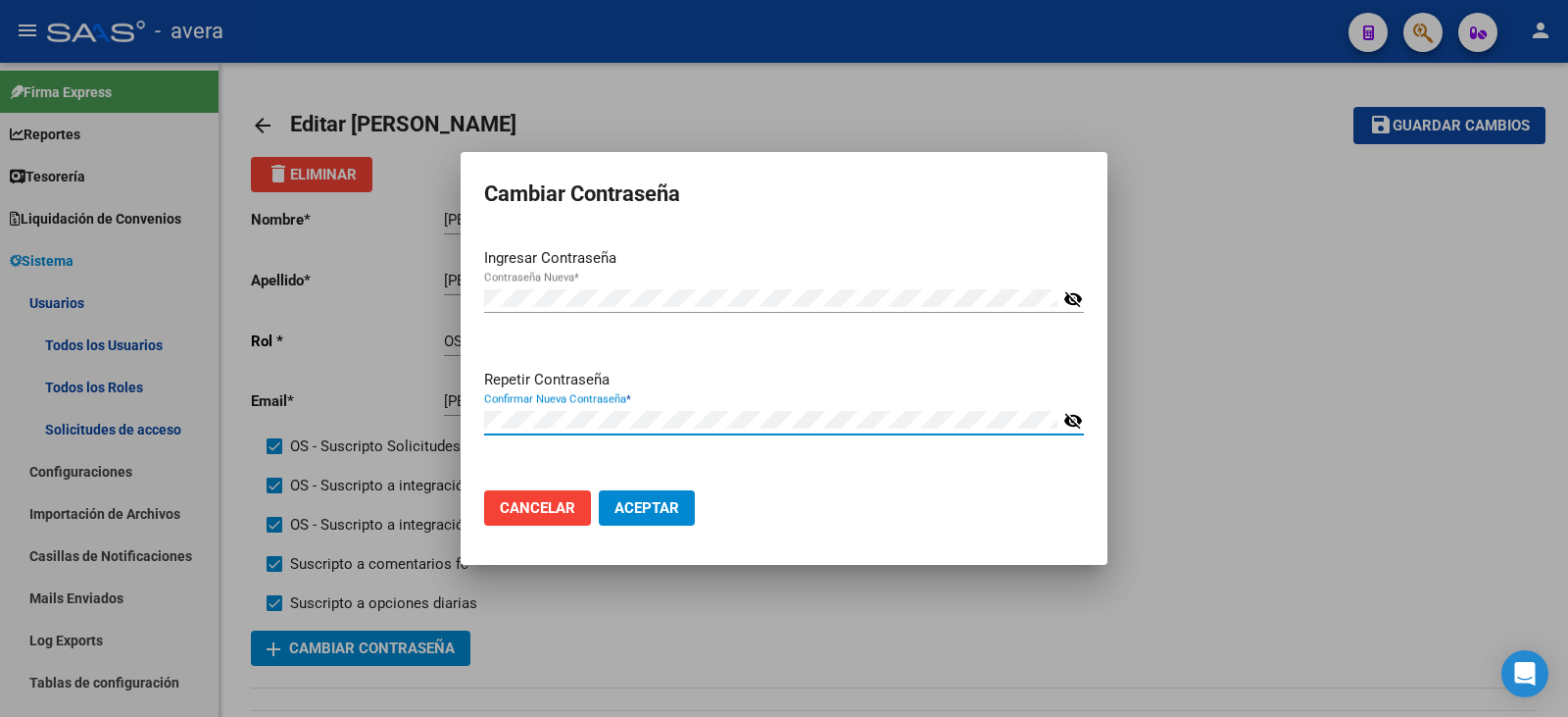
click at [669, 503] on span "Aceptar" at bounding box center [647, 508] width 65 height 18
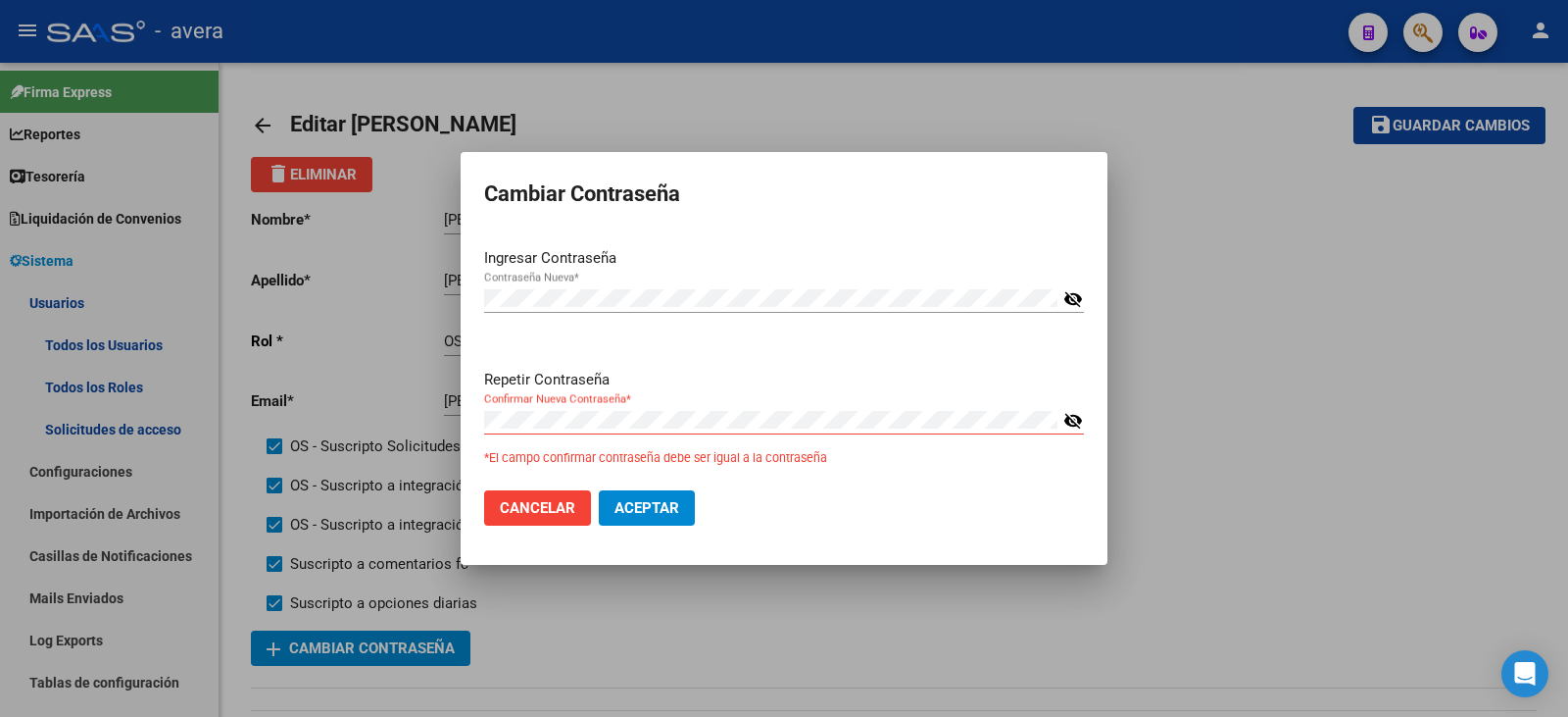
click at [1067, 417] on mat-icon "visibility_off" at bounding box center [1073, 420] width 20 height 24
click at [1071, 298] on mat-icon "visibility_off" at bounding box center [1073, 299] width 20 height 24
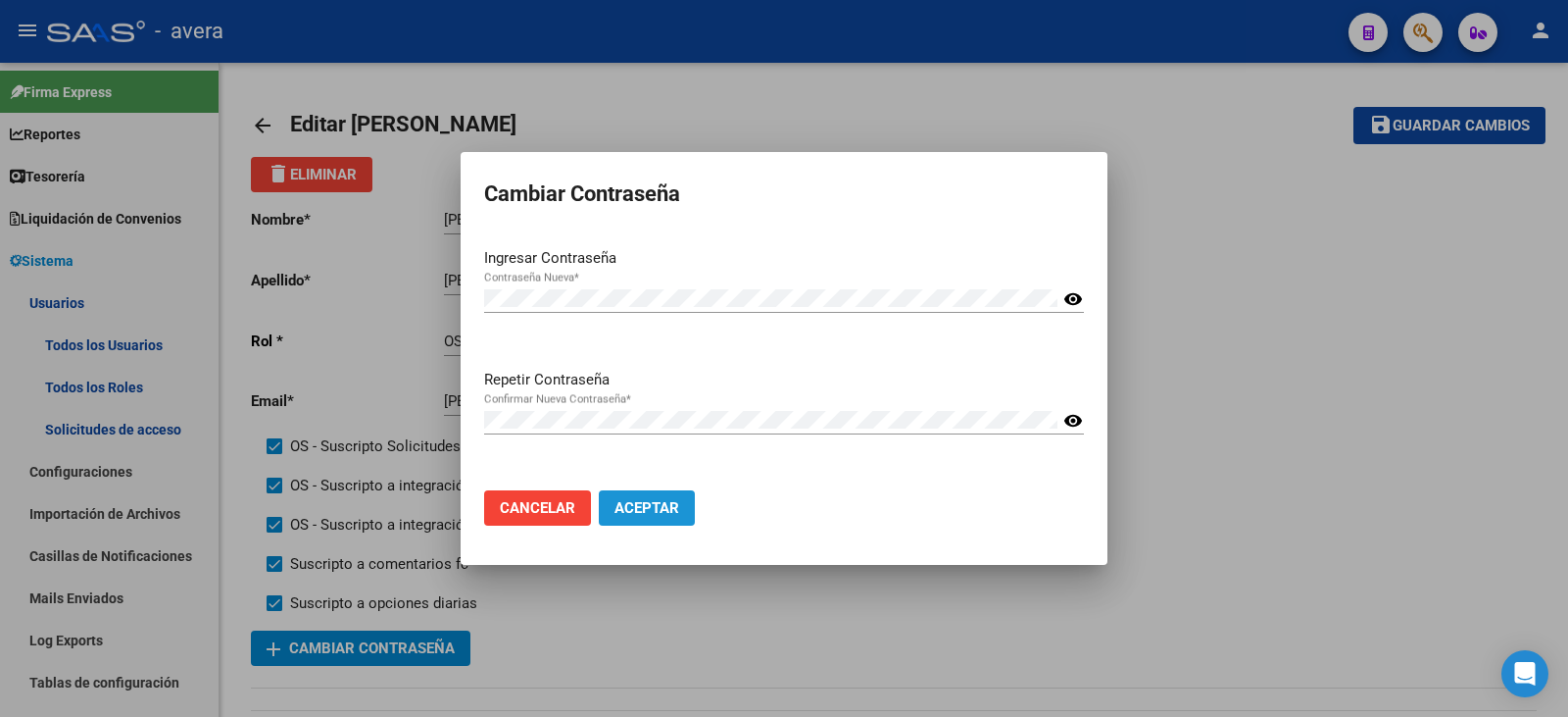
click at [650, 504] on span "Aceptar" at bounding box center [647, 508] width 65 height 18
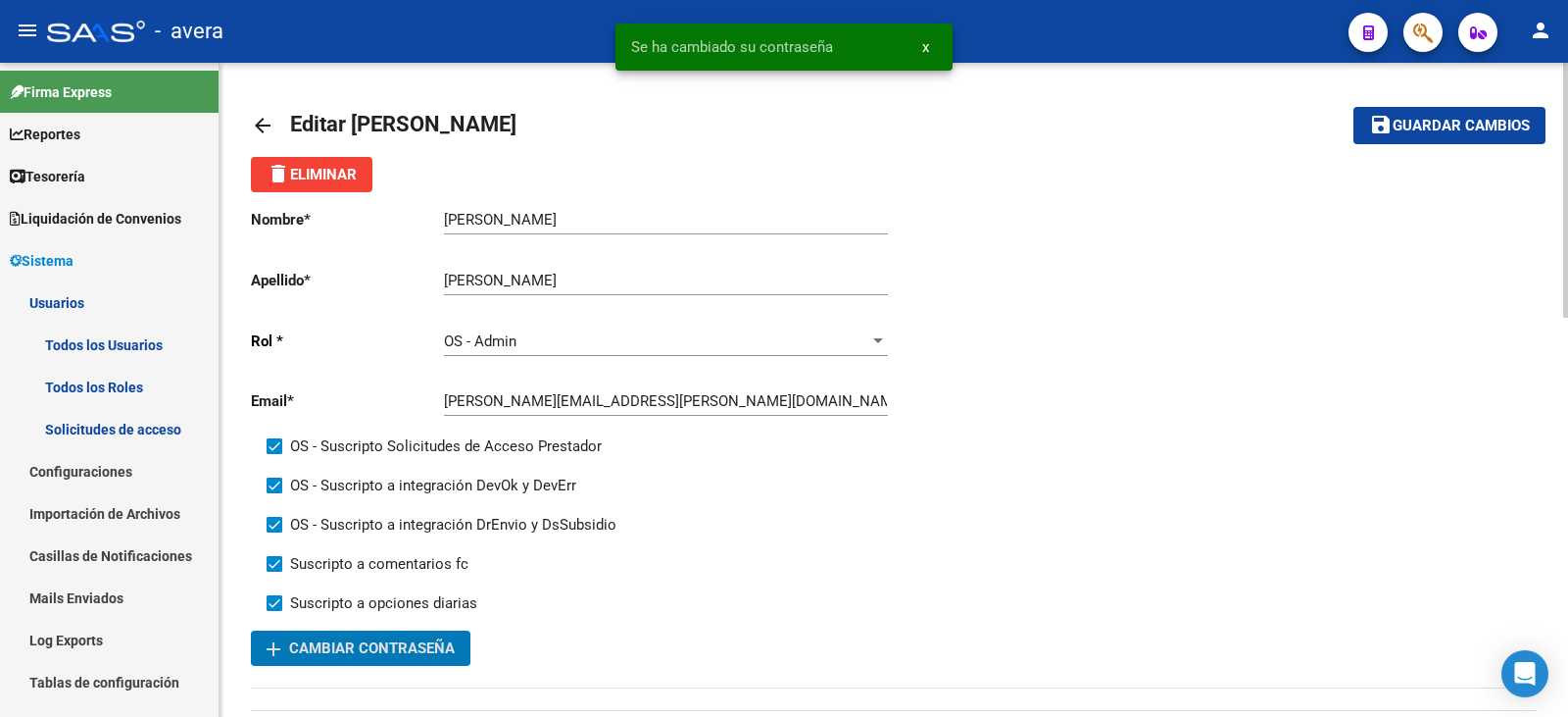
click at [1284, 318] on div "Nombre * [PERSON_NAME] Ingresar nombre Apellido * [PERSON_NAME] Ingresar apelli…" at bounding box center [892, 429] width 1285 height 473
click at [1467, 128] on span "Guardar cambios" at bounding box center [1461, 127] width 137 height 18
drag, startPoint x: 1351, startPoint y: 331, endPoint x: 215, endPoint y: 147, distance: 1150.8
click at [1351, 330] on div "Nombre * [PERSON_NAME] Ingresar nombre Apellido * [PERSON_NAME] Ingresar apelli…" at bounding box center [892, 429] width 1285 height 473
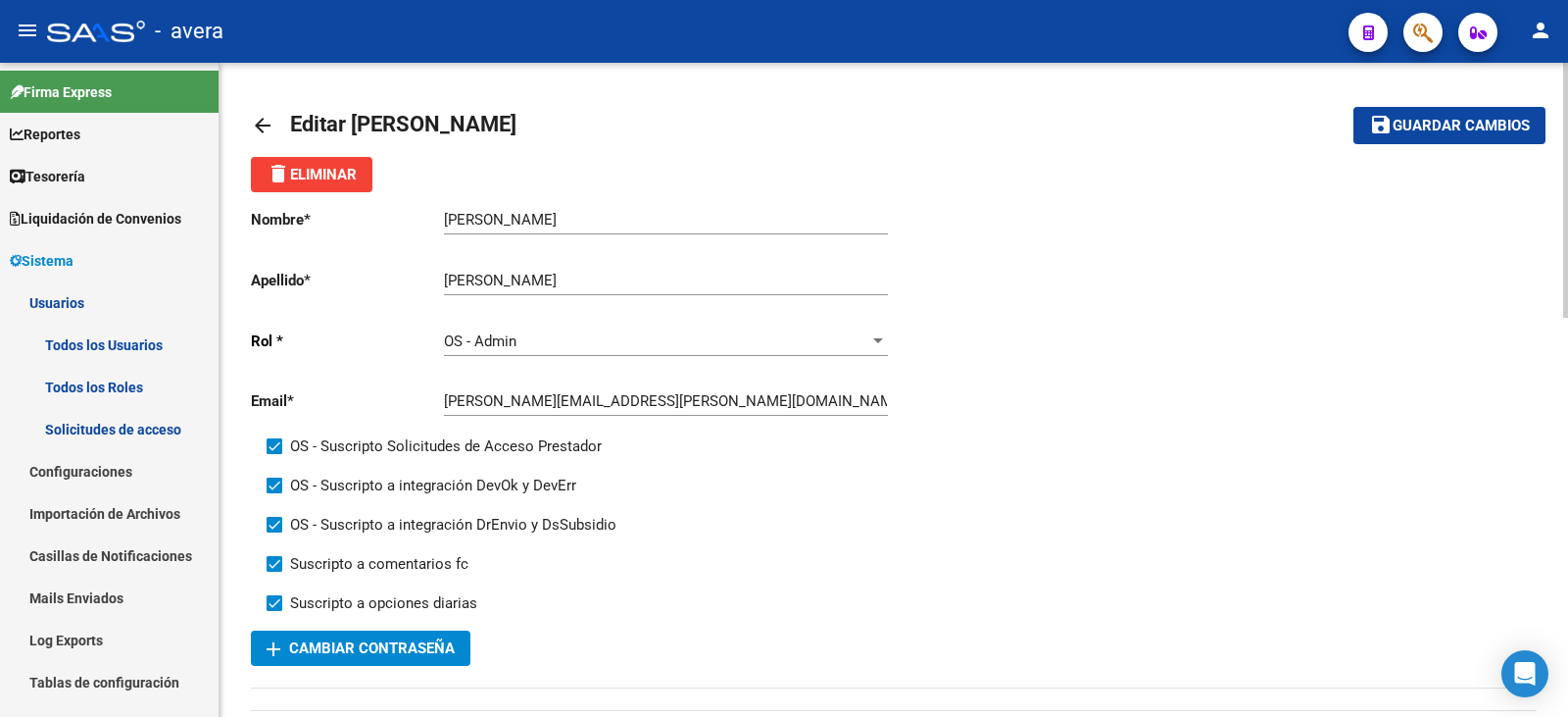
click at [257, 124] on mat-icon "arrow_back" at bounding box center [262, 126] width 24 height 24
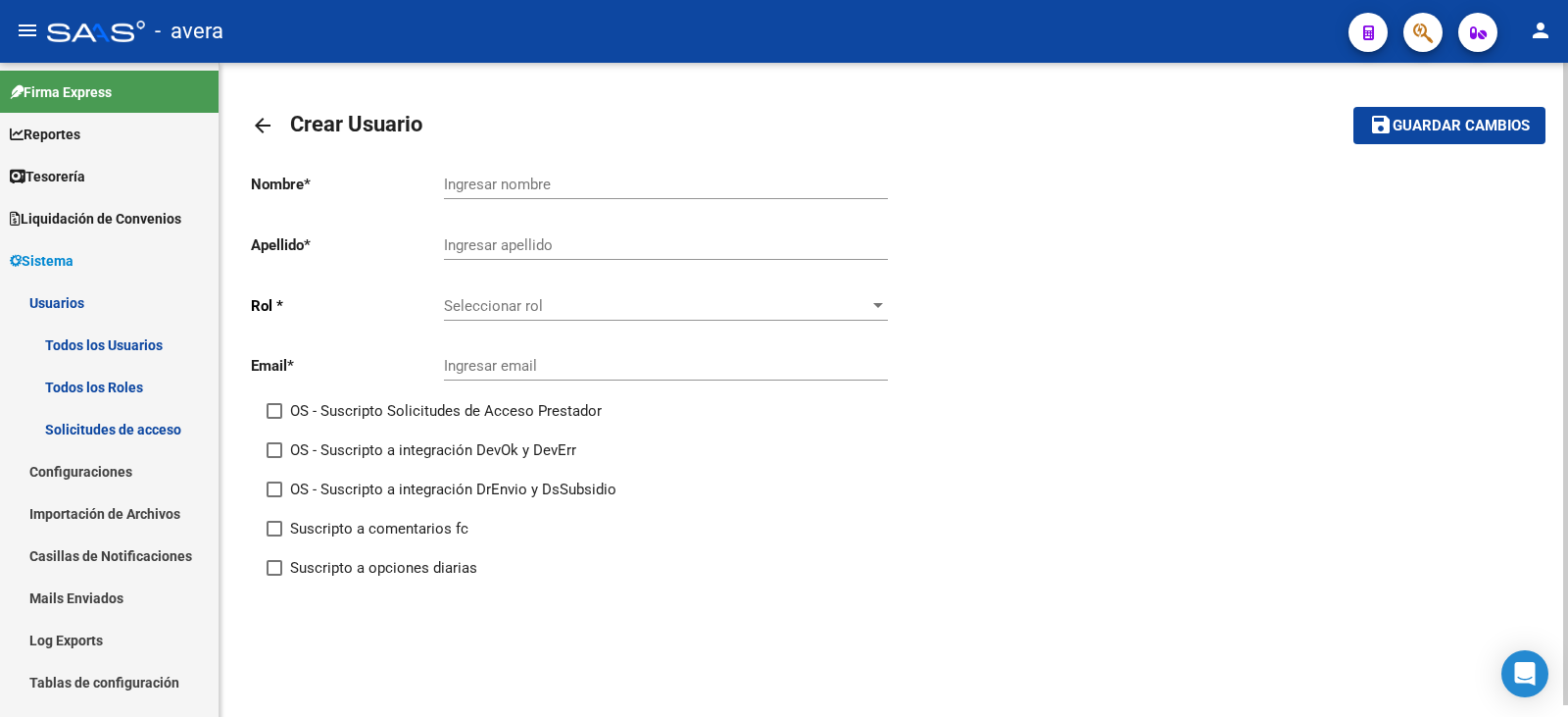
click at [519, 193] on div "Ingresar nombre" at bounding box center [666, 178] width 444 height 42
click at [490, 259] on div "Ingresar apellido" at bounding box center [666, 248] width 444 height 61
drag, startPoint x: 482, startPoint y: 246, endPoint x: 472, endPoint y: 228, distance: 20.6
click at [482, 246] on input "Ingresar apellido" at bounding box center [666, 246] width 444 height 18
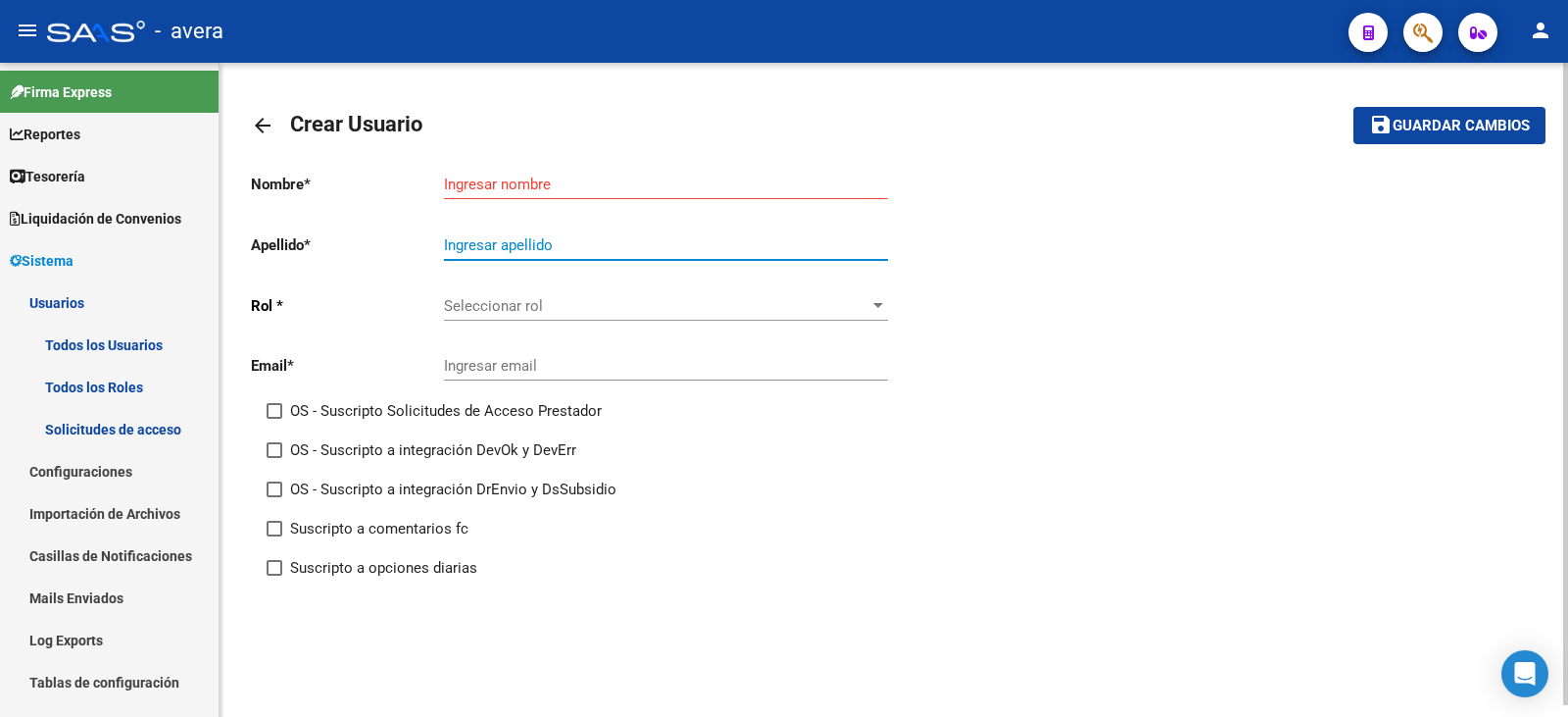
click at [460, 179] on input "Ingresar nombre" at bounding box center [666, 185] width 444 height 18
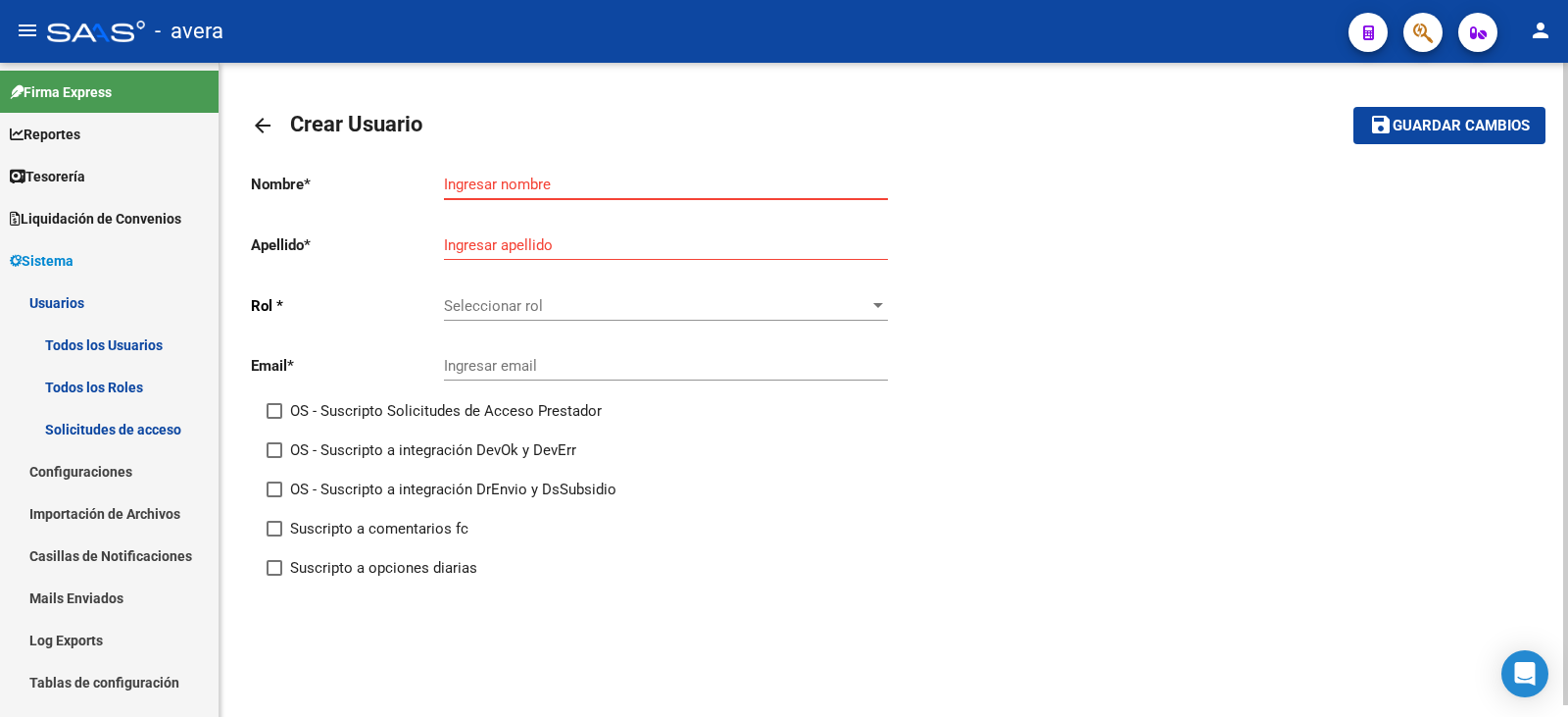
click at [612, 97] on mat-toolbar-row "arrow_back Crear Usuario" at bounding box center [751, 126] width 1002 height 63
click at [497, 188] on input "Ingresar nombre" at bounding box center [666, 185] width 444 height 18
drag, startPoint x: 506, startPoint y: 186, endPoint x: 547, endPoint y: 163, distance: 47.0
click at [365, 155] on div "arrow_back Crear Usuario save Guardar cambios Nombre * [PERSON_NAME] [PERSON_NA…" at bounding box center [892, 388] width 1285 height 587
type input "[PERSON_NAME]"
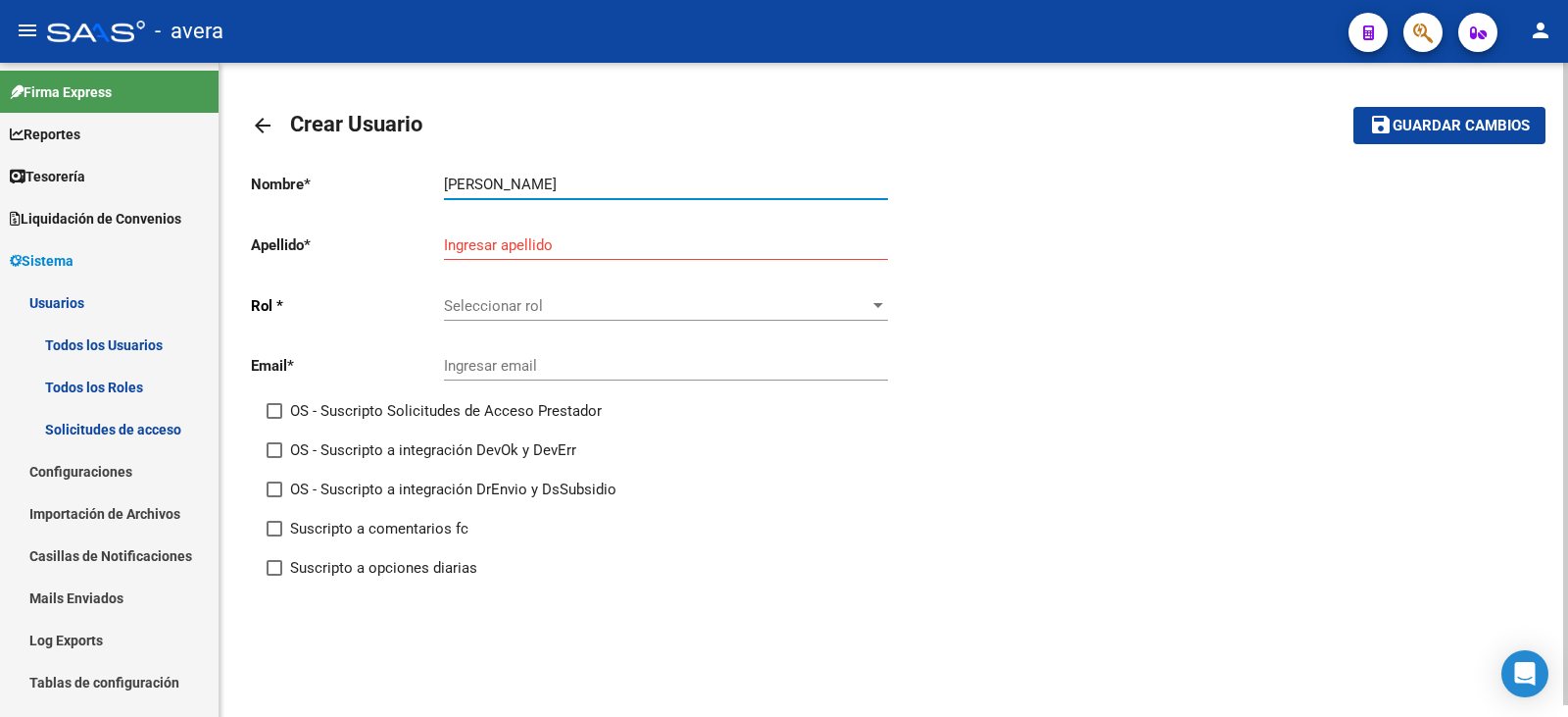
click at [598, 237] on input "Ingresar apellido" at bounding box center [666, 246] width 444 height 18
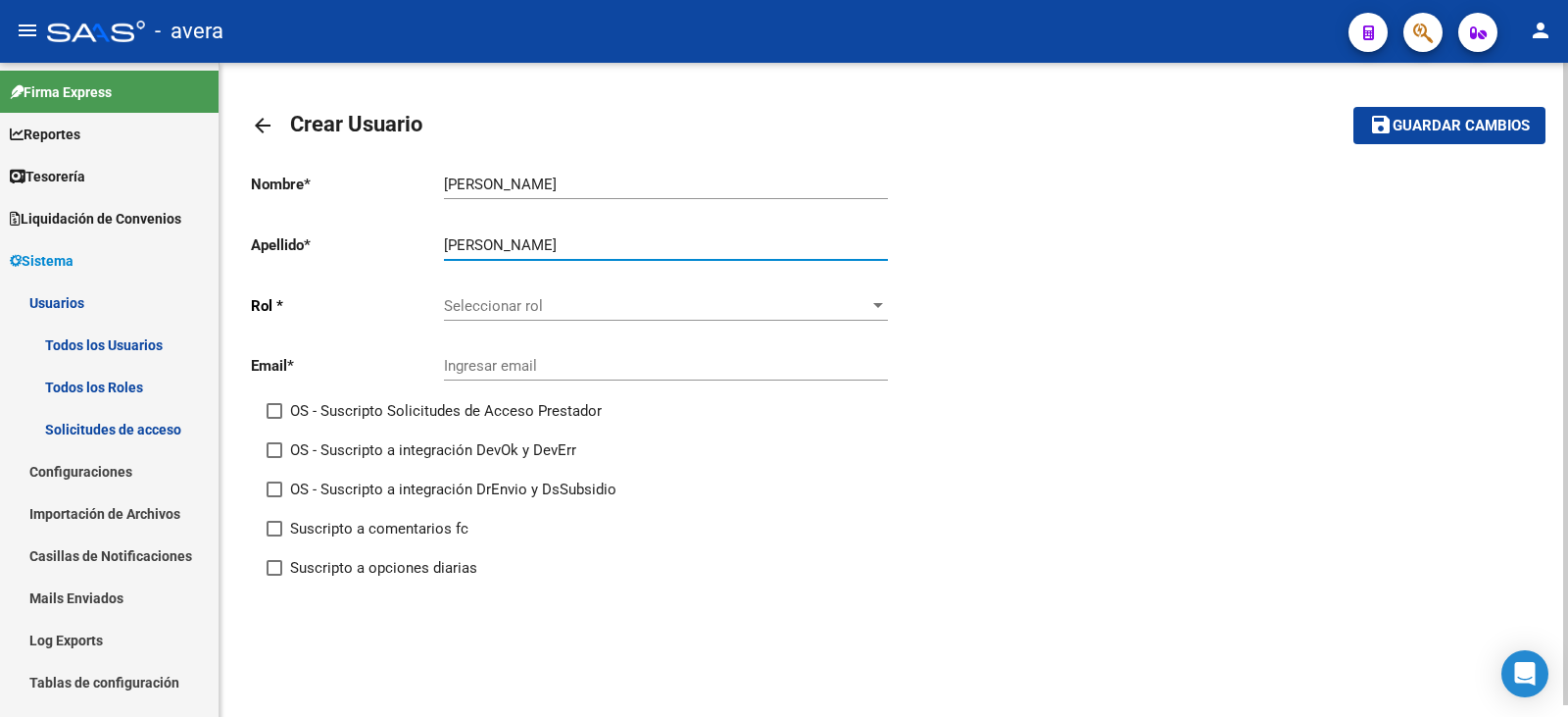
type input "[PERSON_NAME]"
click at [588, 297] on span "Seleccionar rol" at bounding box center [657, 305] width 426 height 18
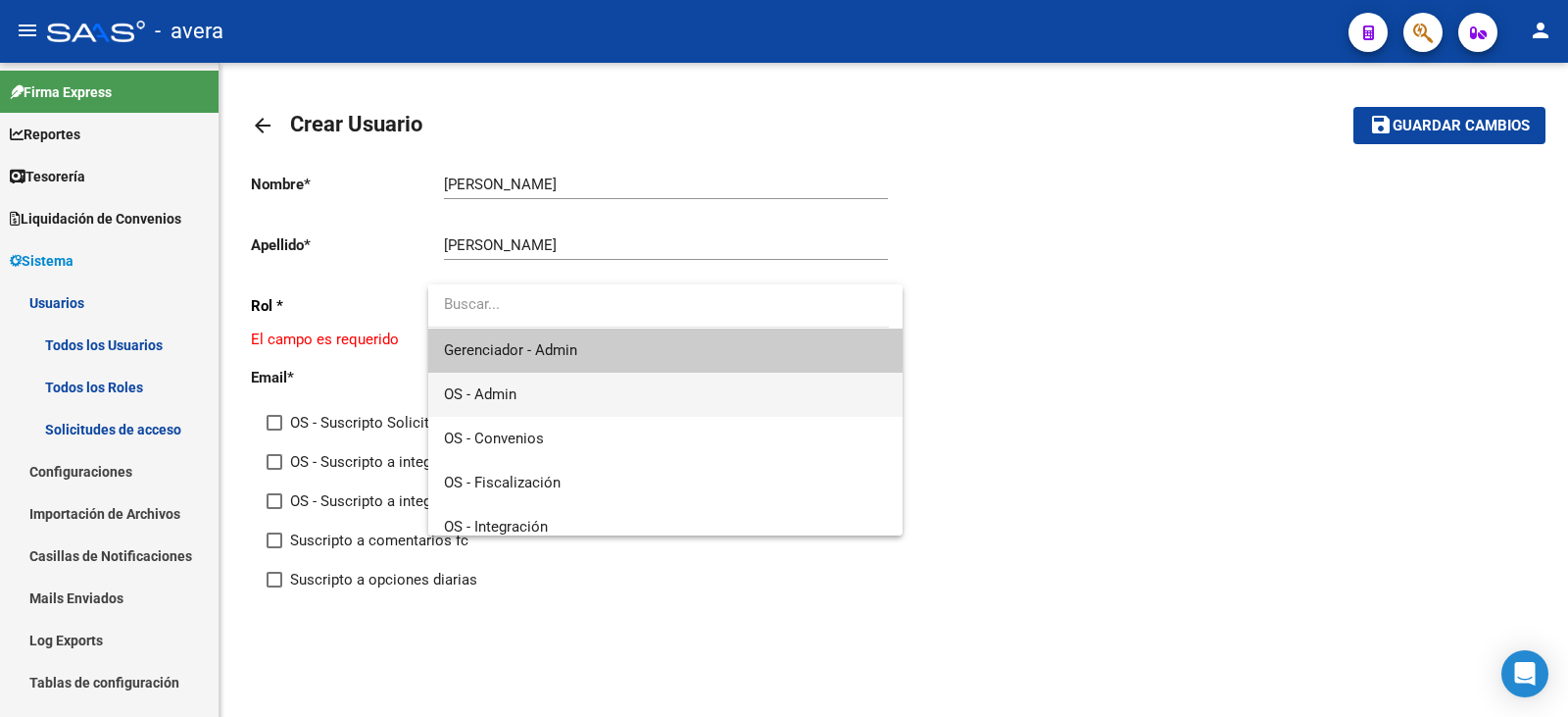
click at [530, 380] on span "OS - Admin" at bounding box center [666, 394] width 444 height 44
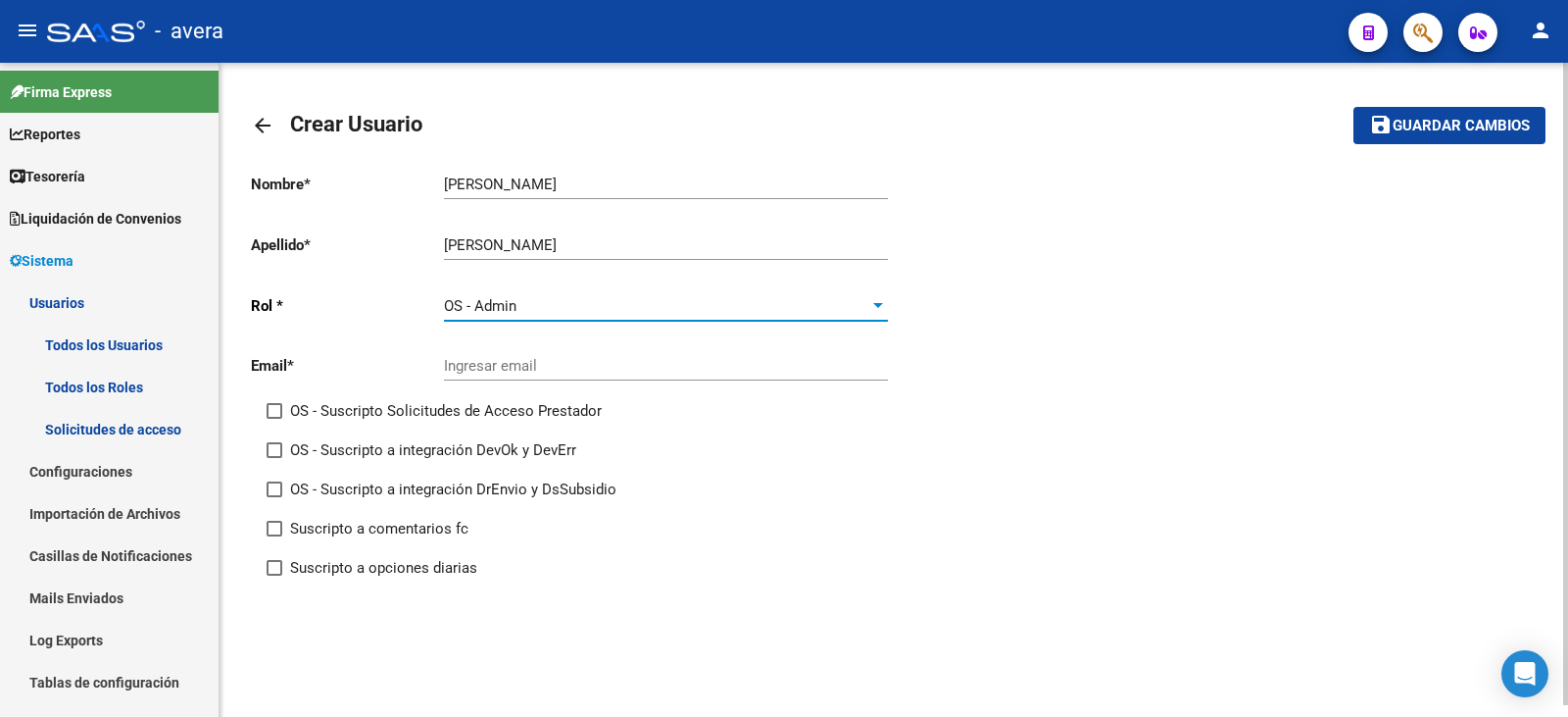
click at [525, 357] on input "Ingresar email" at bounding box center [666, 365] width 444 height 18
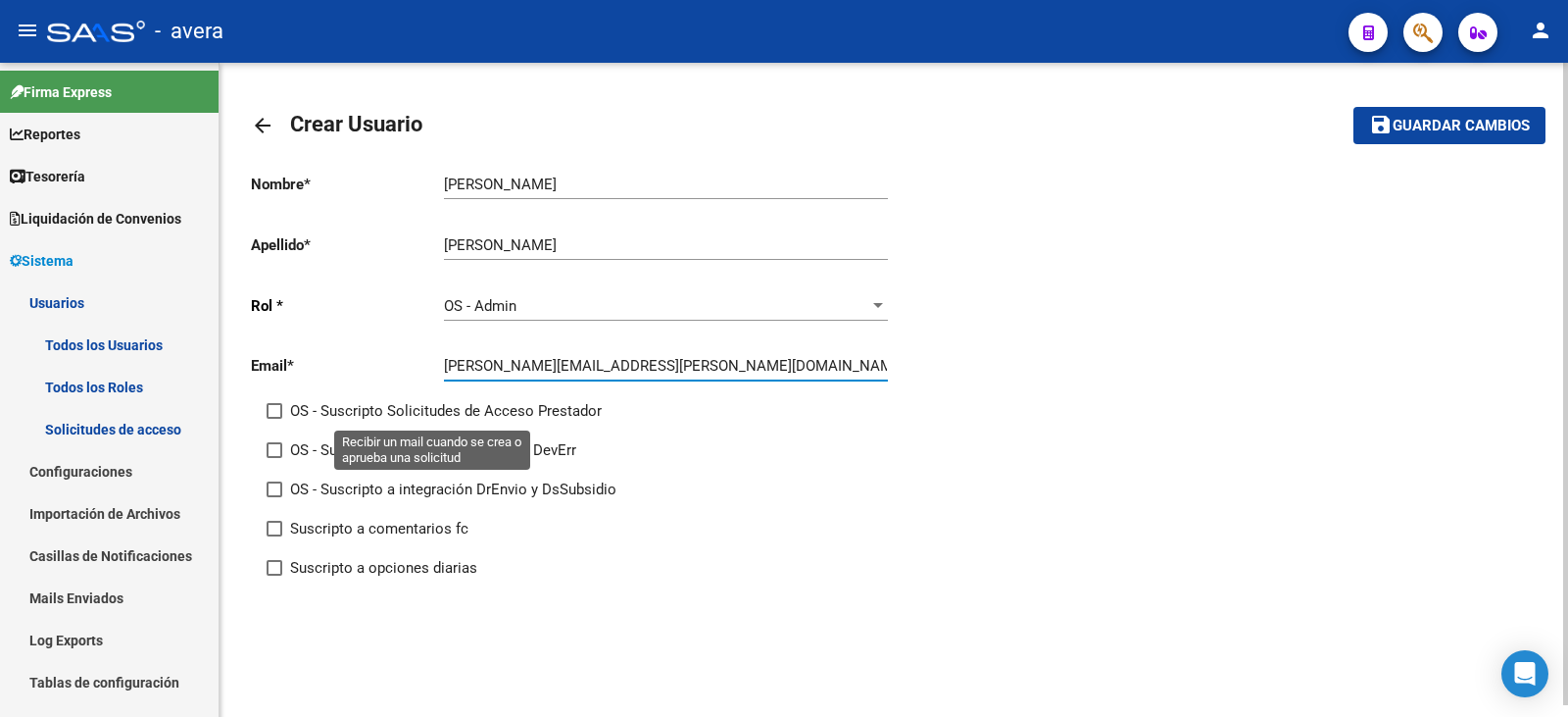
type input "[PERSON_NAME][EMAIL_ADDRESS][PERSON_NAME][DOMAIN_NAME]"
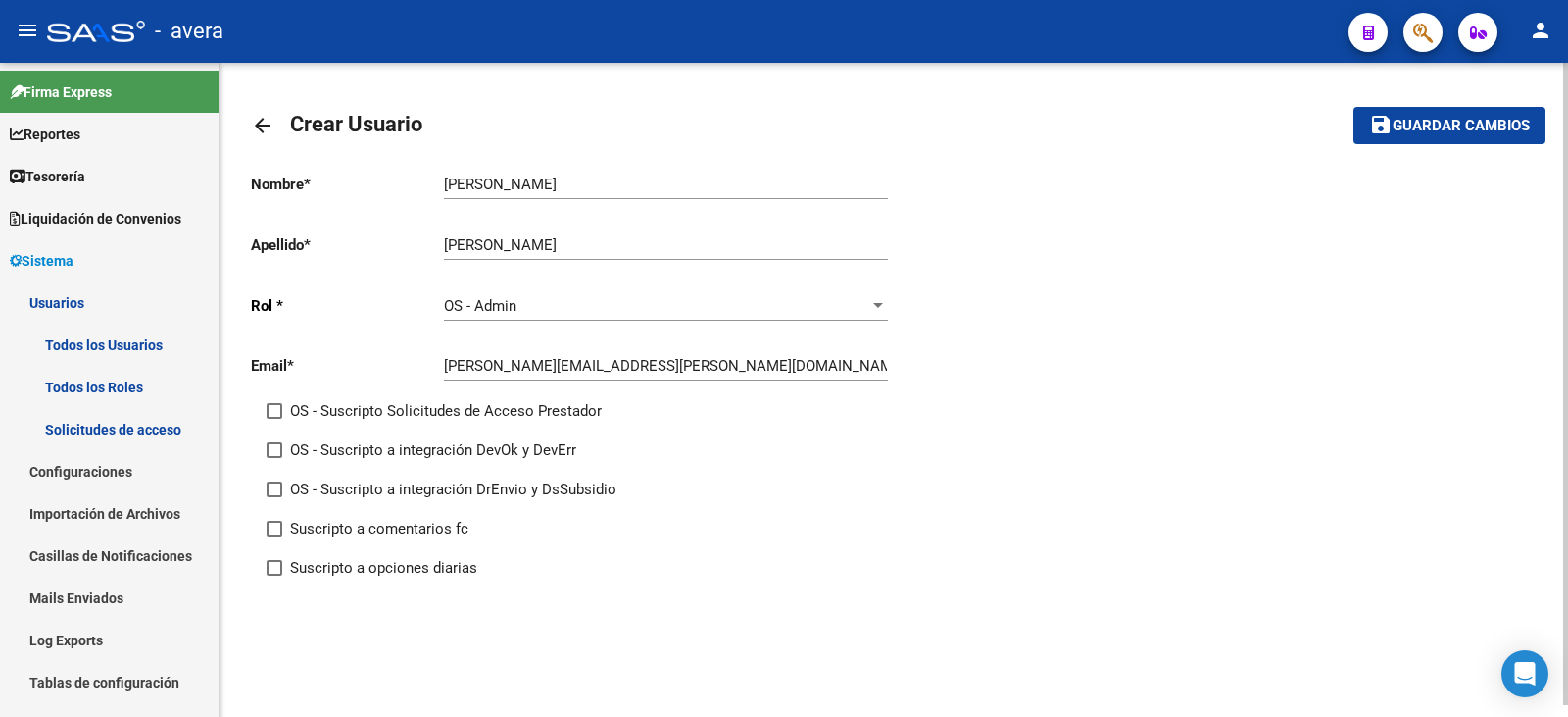
click at [302, 396] on div "Email * [PERSON_NAME][EMAIL_ADDRESS][PERSON_NAME][DOMAIN_NAME] Ingresar email" at bounding box center [571, 368] width 643 height 61
click at [282, 407] on label "OS - Suscripto Solicitudes de Acceso Prestador" at bounding box center [433, 411] width 335 height 24
click at [274, 418] on input "OS - Suscripto Solicitudes de Acceso Prestador" at bounding box center [273, 418] width 1 height 1
checkbox input "true"
click at [278, 444] on span at bounding box center [274, 450] width 16 height 16
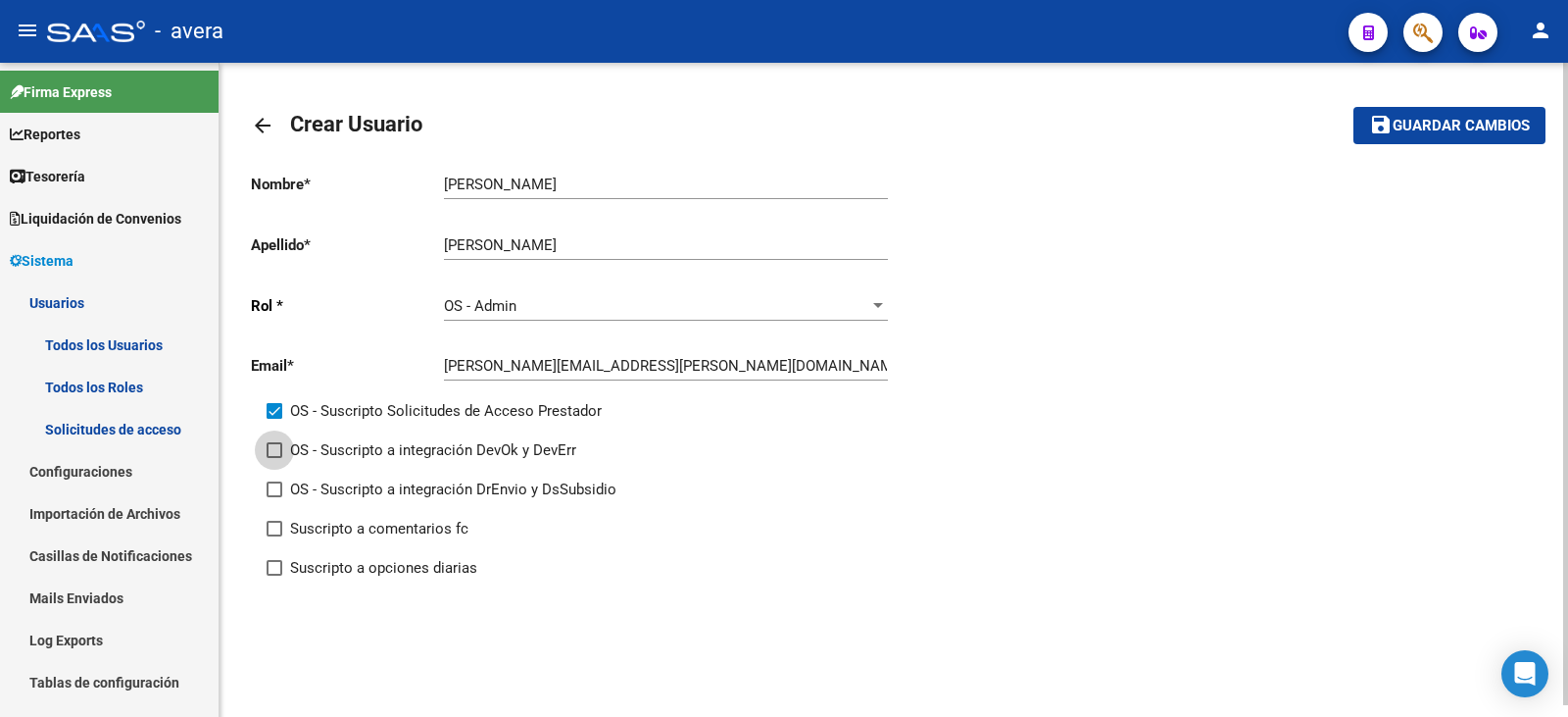
click at [274, 458] on input "OS - Suscripto a integración DevOk y DevErr" at bounding box center [273, 458] width 1 height 1
checkbox input "true"
click at [271, 481] on span at bounding box center [274, 489] width 16 height 16
click at [273, 497] on input "OS - Suscripto a integración DrEnvio y DsSubsidio" at bounding box center [273, 497] width 1 height 1
checkbox input "true"
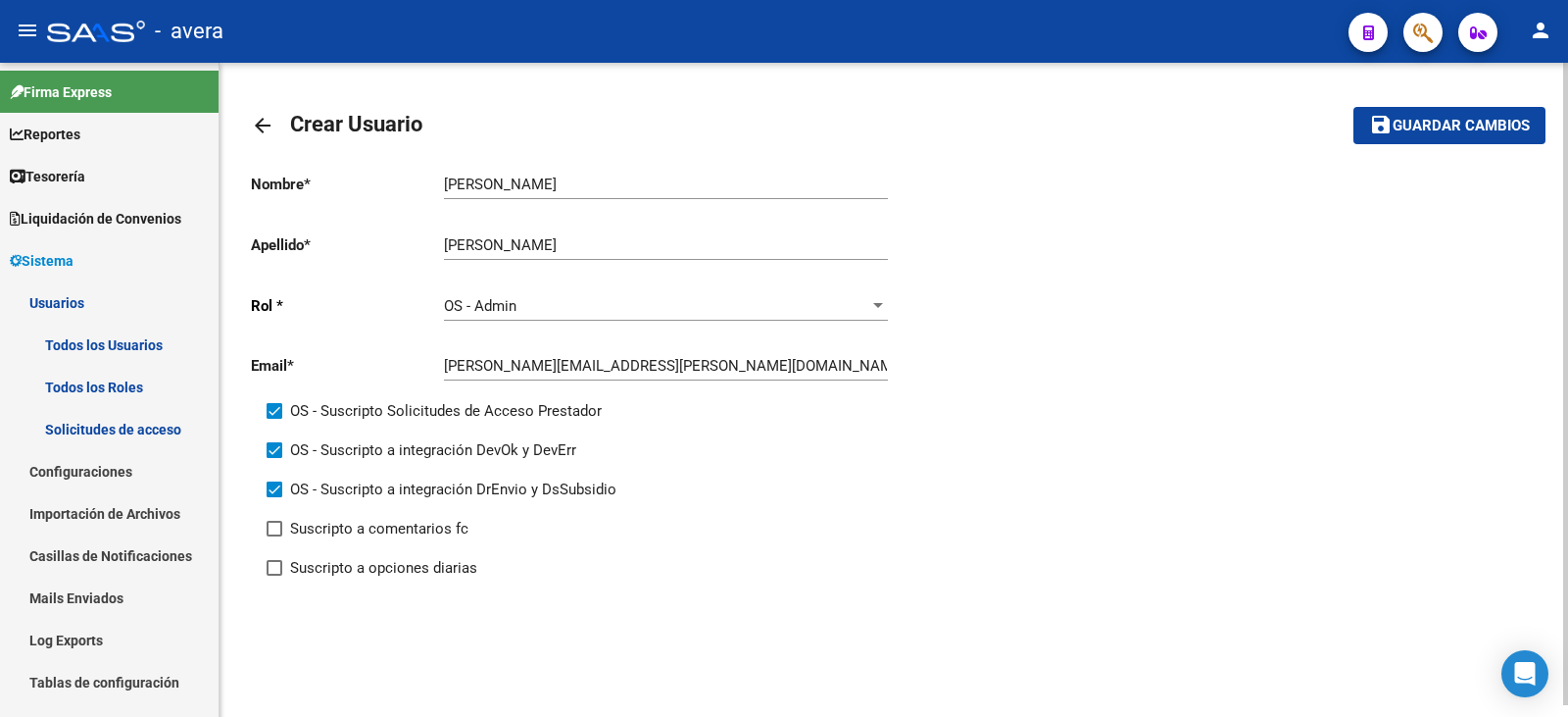
click at [272, 524] on span at bounding box center [274, 528] width 16 height 16
click at [273, 536] on input "Suscripto a comentarios fc" at bounding box center [273, 536] width 1 height 1
checkbox input "true"
drag, startPoint x: 276, startPoint y: 559, endPoint x: 297, endPoint y: 571, distance: 24.2
click at [275, 560] on label "Suscripto a opciones diarias" at bounding box center [371, 568] width 211 height 24
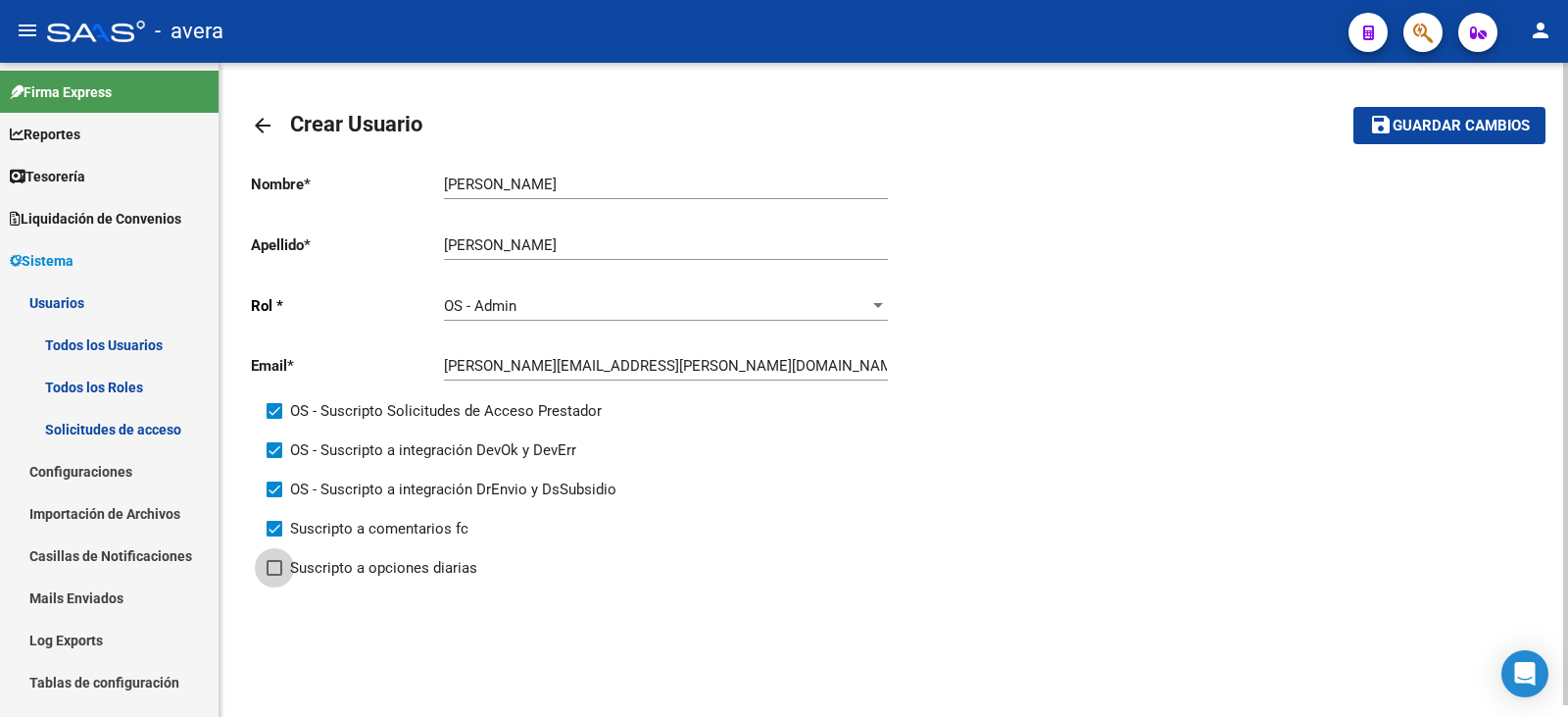
click at [274, 576] on input "Suscripto a opciones diarias" at bounding box center [273, 576] width 1 height 1
checkbox input "true"
click at [703, 160] on div "[PERSON_NAME] nombre" at bounding box center [666, 178] width 444 height 42
click at [668, 178] on input "[PERSON_NAME]" at bounding box center [666, 185] width 444 height 18
click at [599, 244] on input "[PERSON_NAME]" at bounding box center [666, 246] width 444 height 18
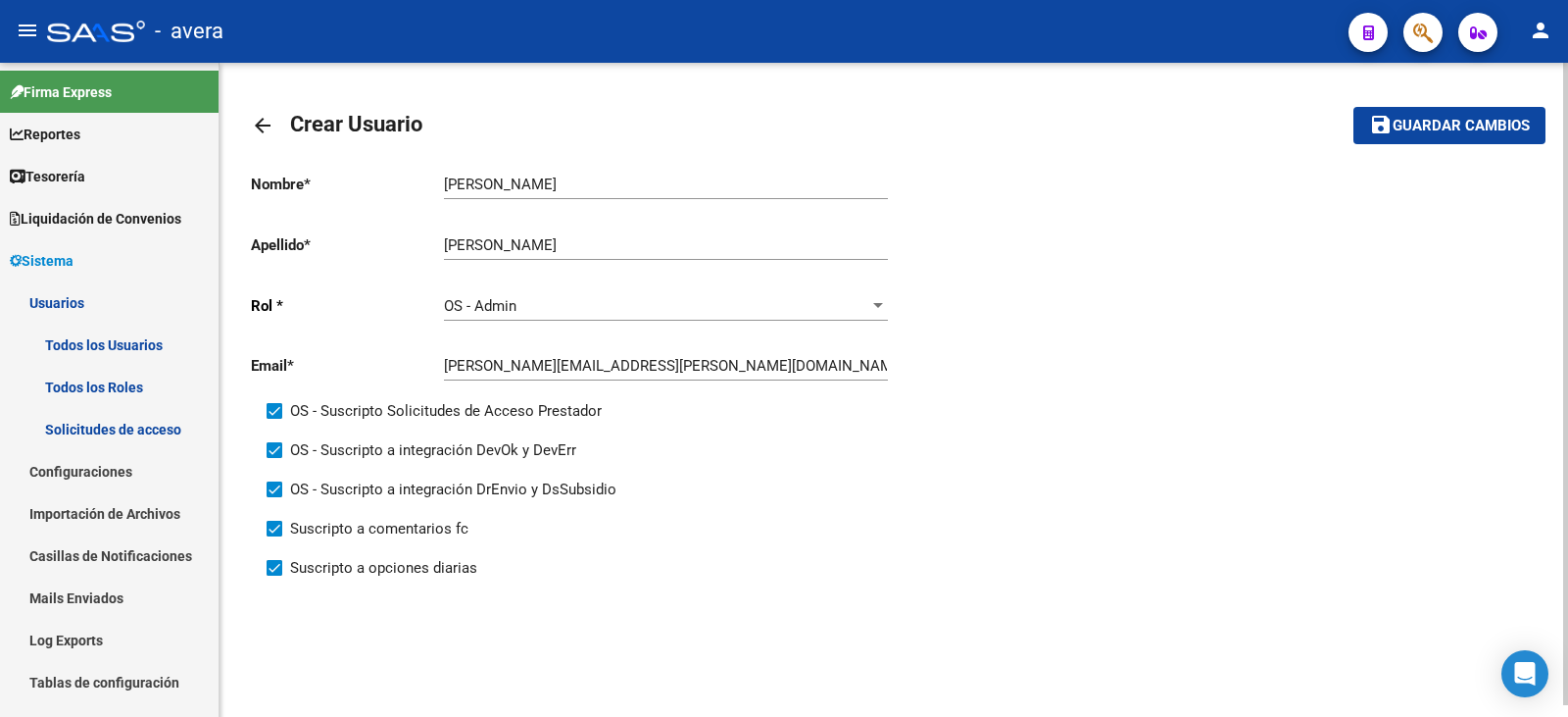
drag, startPoint x: 597, startPoint y: 174, endPoint x: 607, endPoint y: 171, distance: 10.4
click at [598, 174] on div "[PERSON_NAME] nombre" at bounding box center [666, 178] width 444 height 42
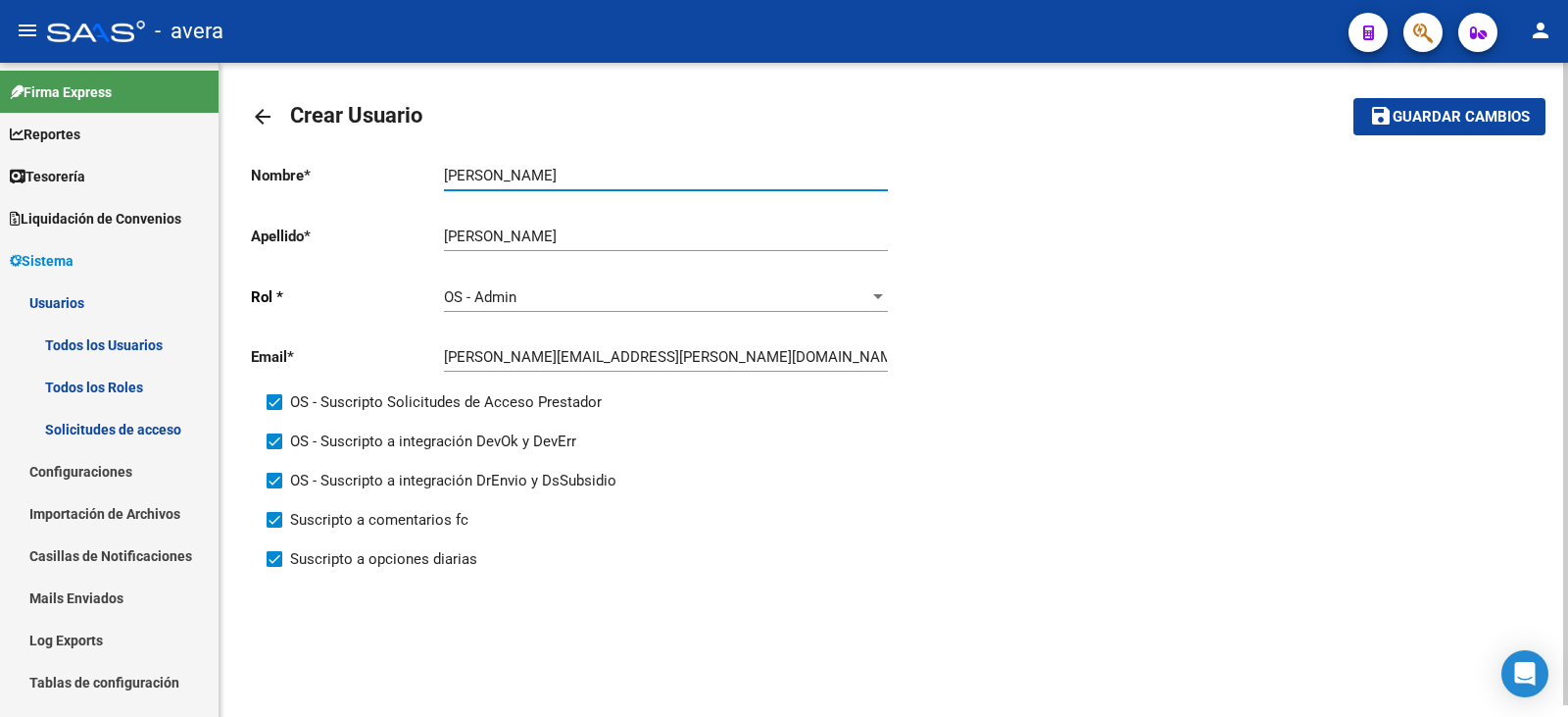
scroll to position [12, 0]
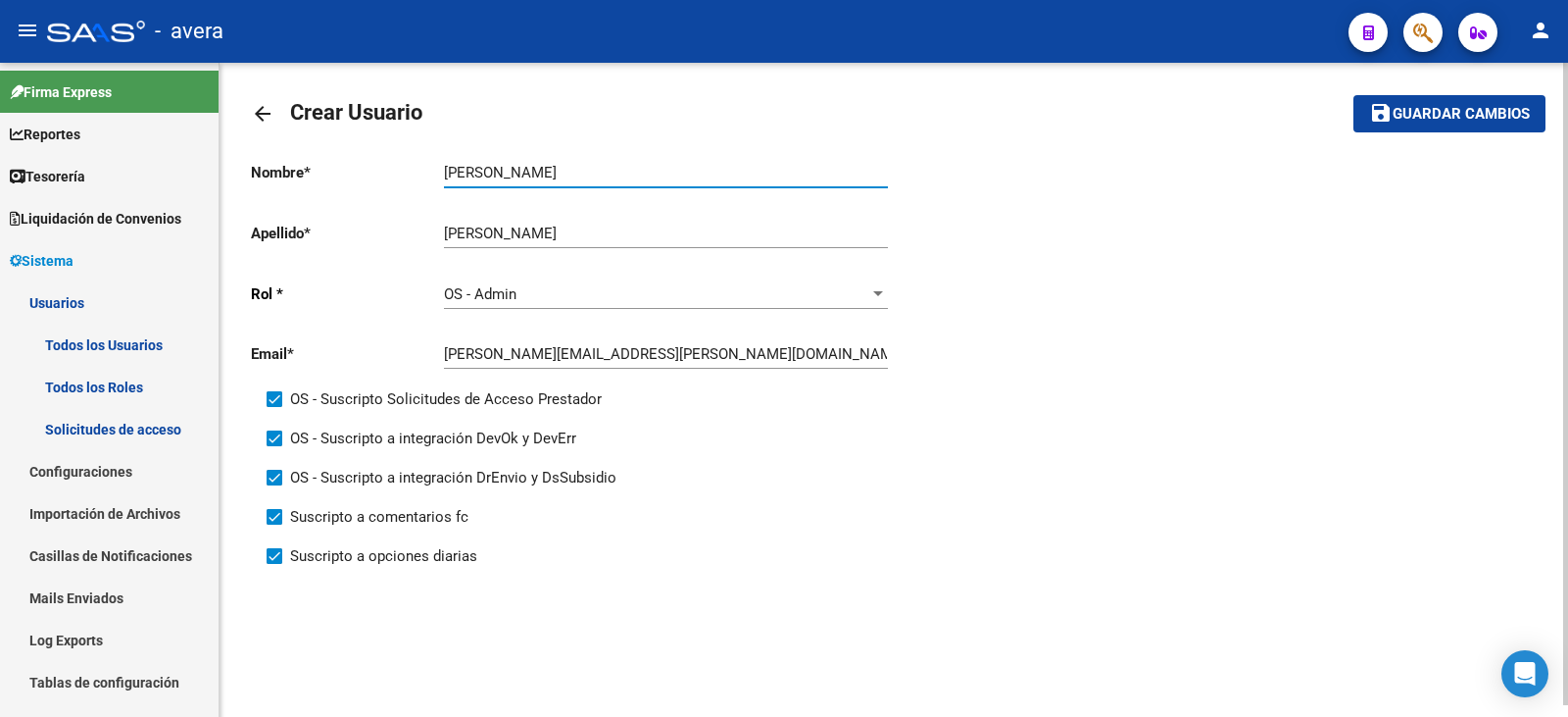
click at [1437, 114] on span "Guardar cambios" at bounding box center [1461, 115] width 137 height 18
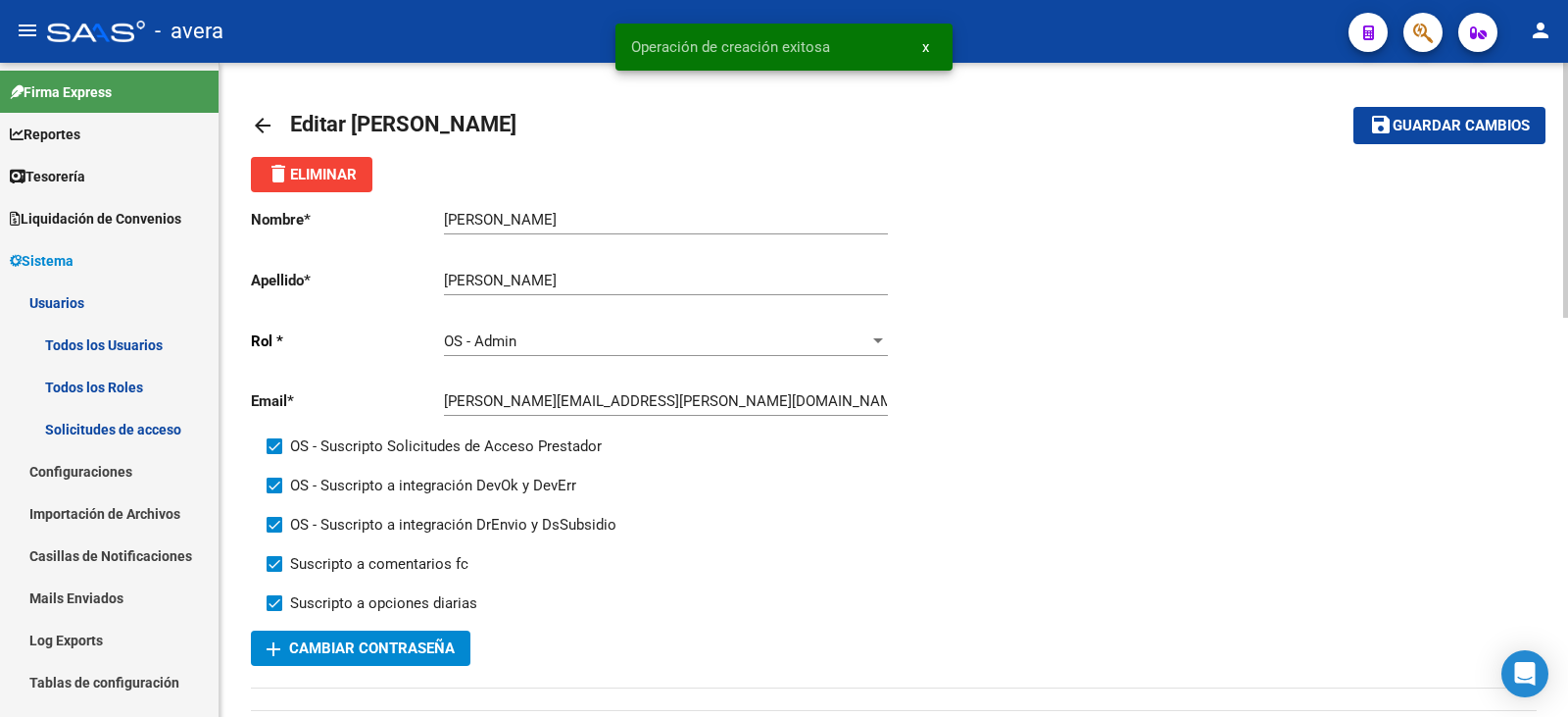
click at [418, 645] on span "add Cambiar Contraseña" at bounding box center [360, 648] width 189 height 18
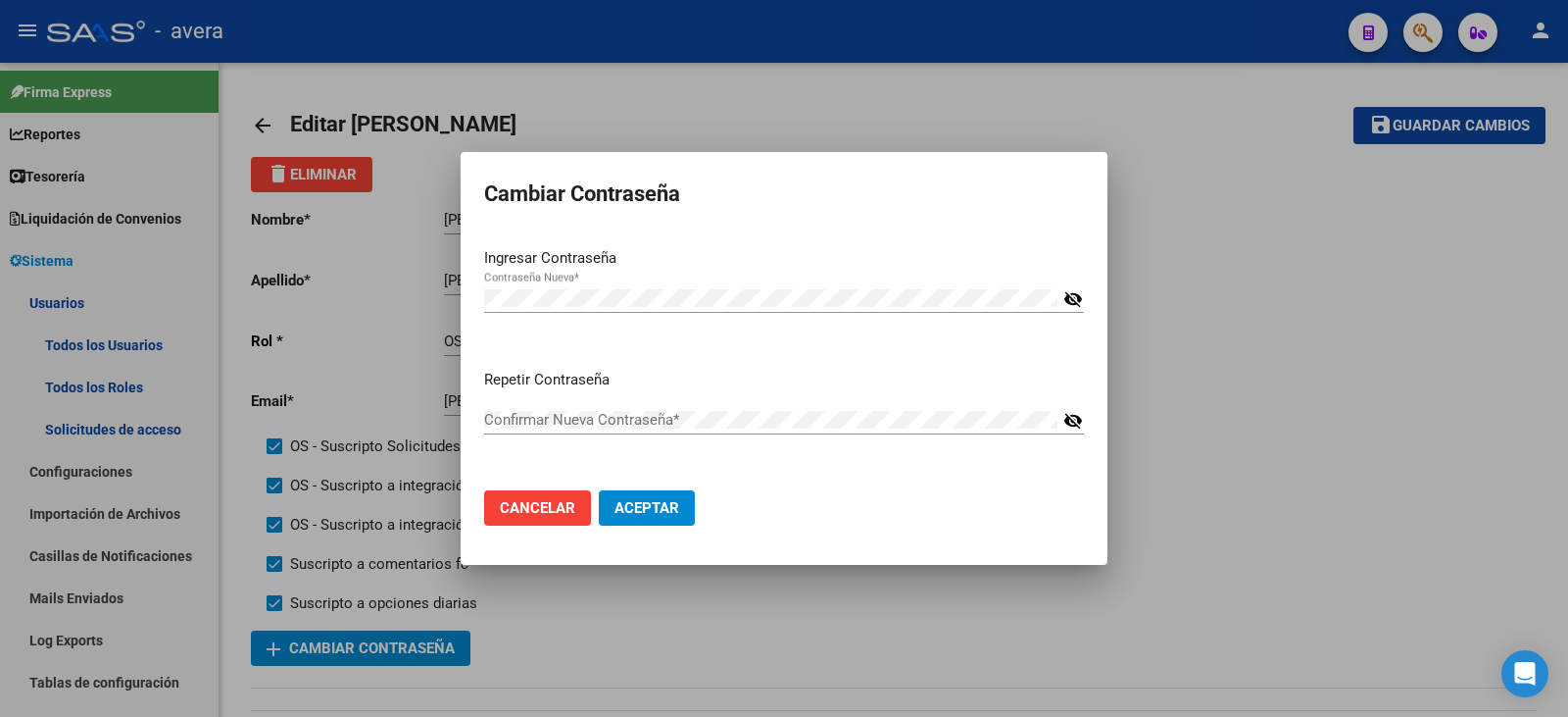
click at [1068, 303] on mat-icon "visibility_off" at bounding box center [1073, 299] width 20 height 24
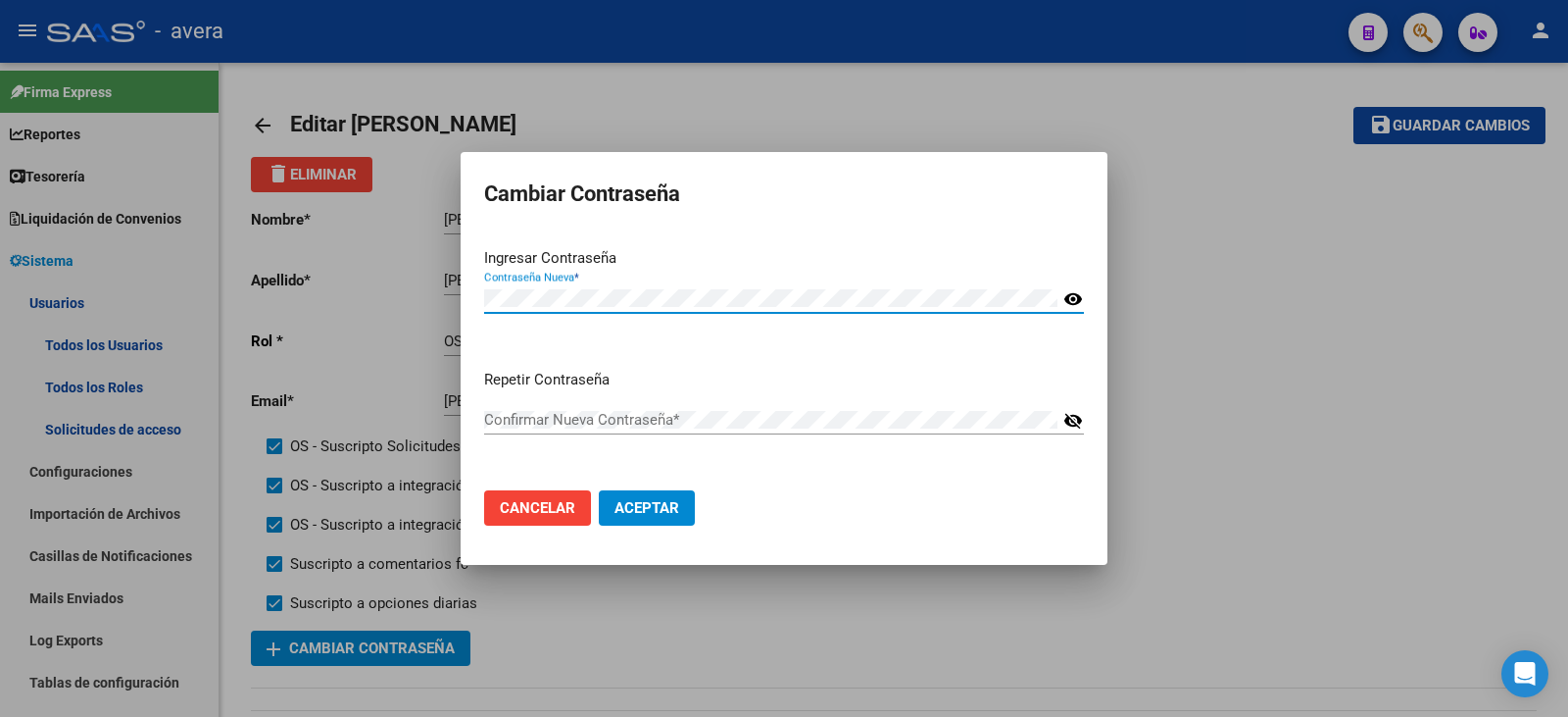
click at [1068, 303] on mat-icon "visibility" at bounding box center [1073, 299] width 20 height 24
click at [1068, 303] on mat-icon "visibility_off" at bounding box center [1073, 299] width 20 height 24
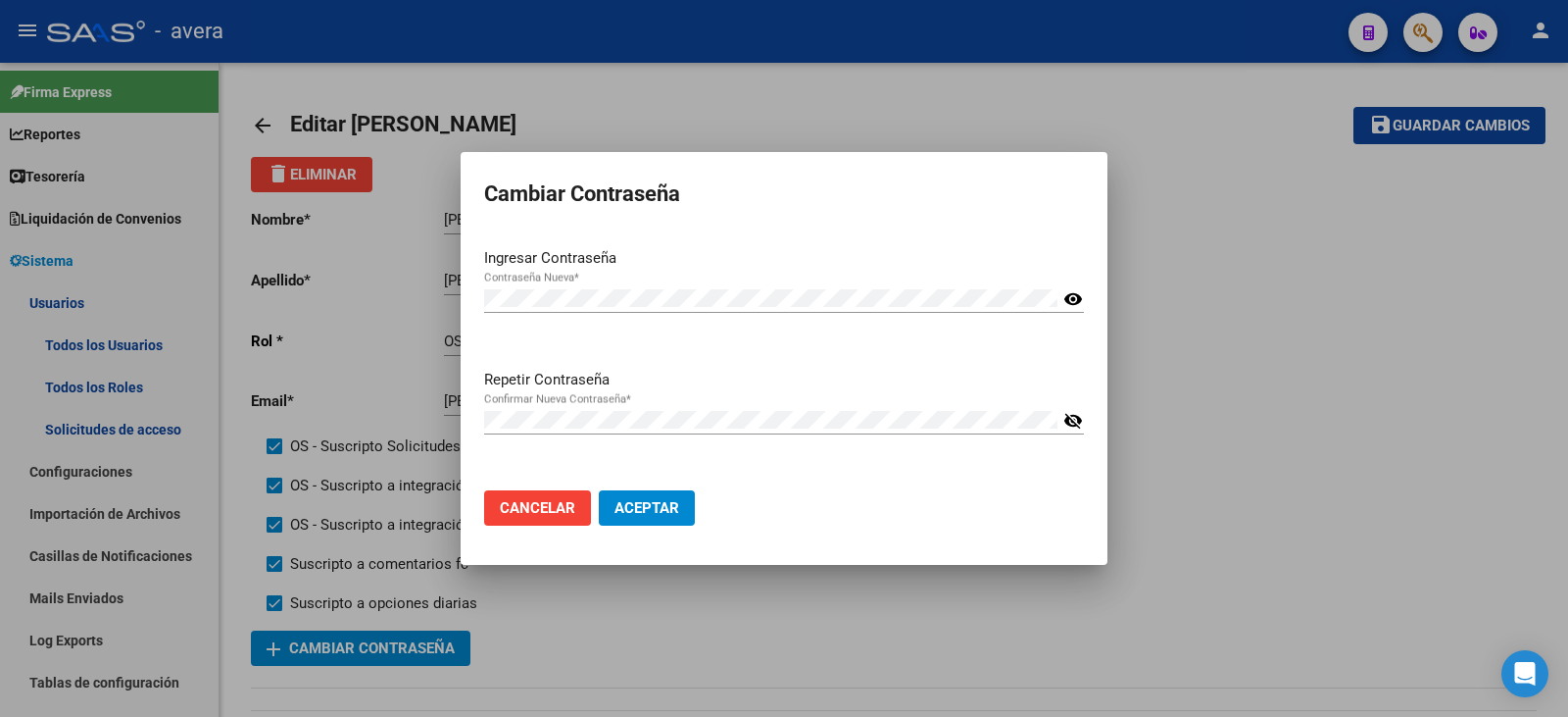
click at [1067, 414] on mat-icon "visibility_off" at bounding box center [1073, 420] width 20 height 24
click at [654, 498] on button "Aceptar" at bounding box center [647, 508] width 96 height 35
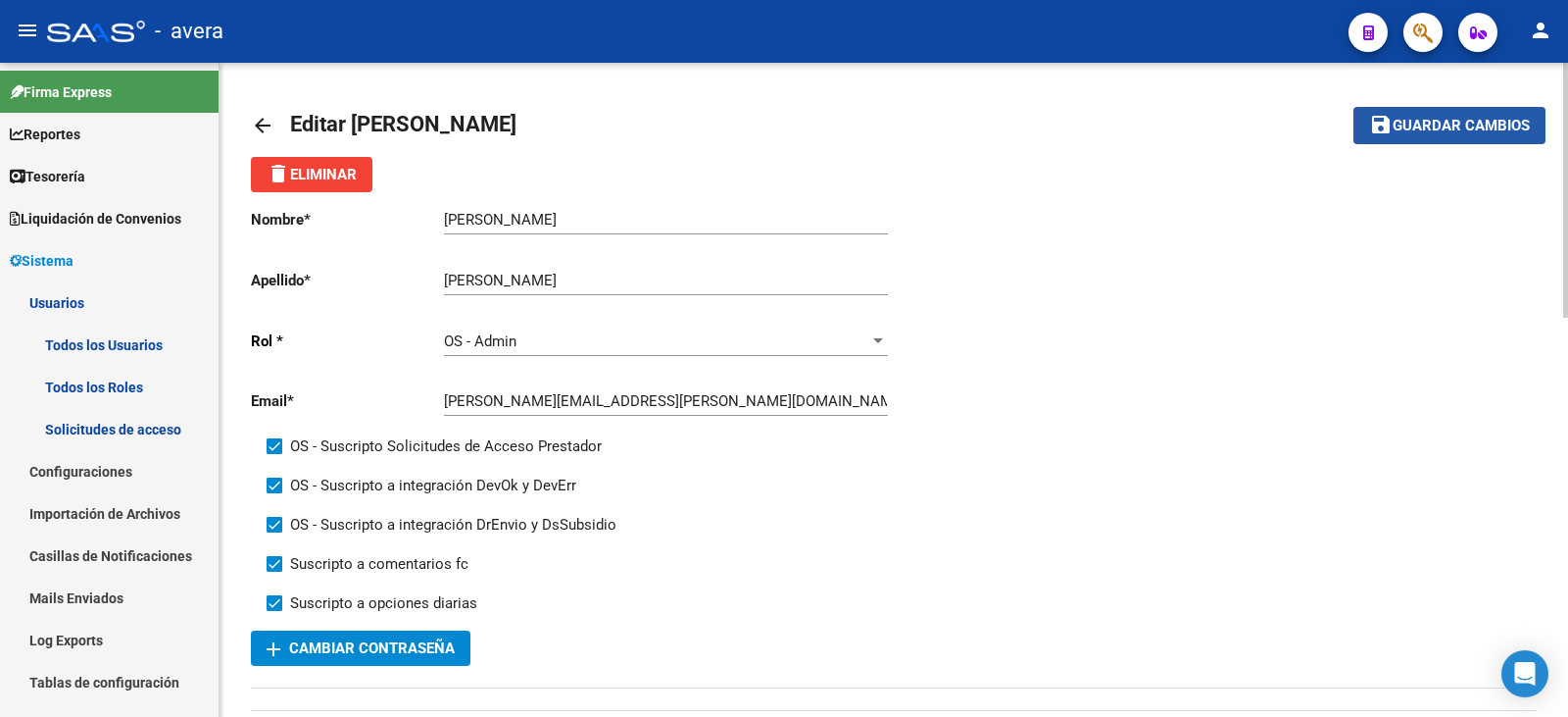
click at [1384, 123] on mat-icon "save" at bounding box center [1380, 125] width 24 height 24
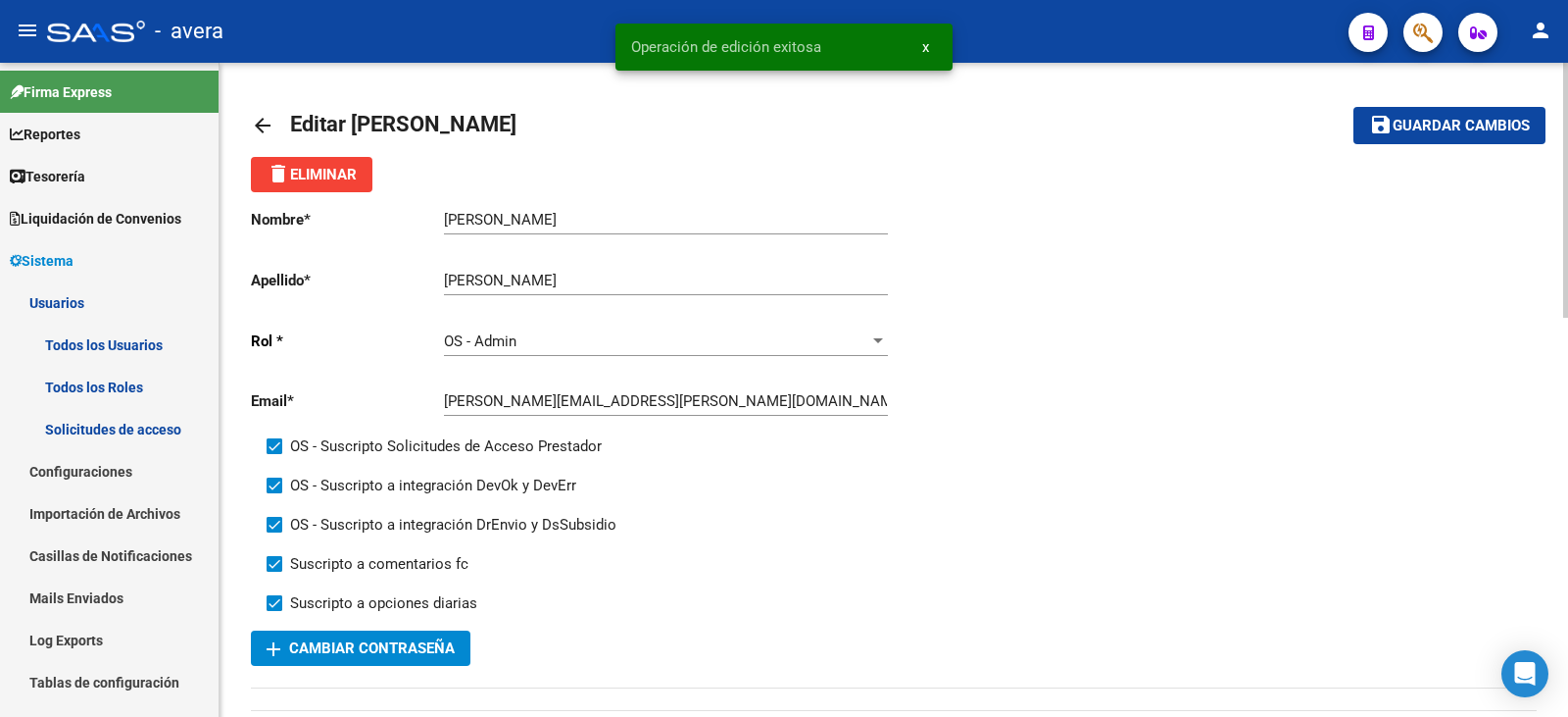
click at [253, 120] on mat-icon "arrow_back" at bounding box center [262, 126] width 24 height 24
